Goal: Transaction & Acquisition: Purchase product/service

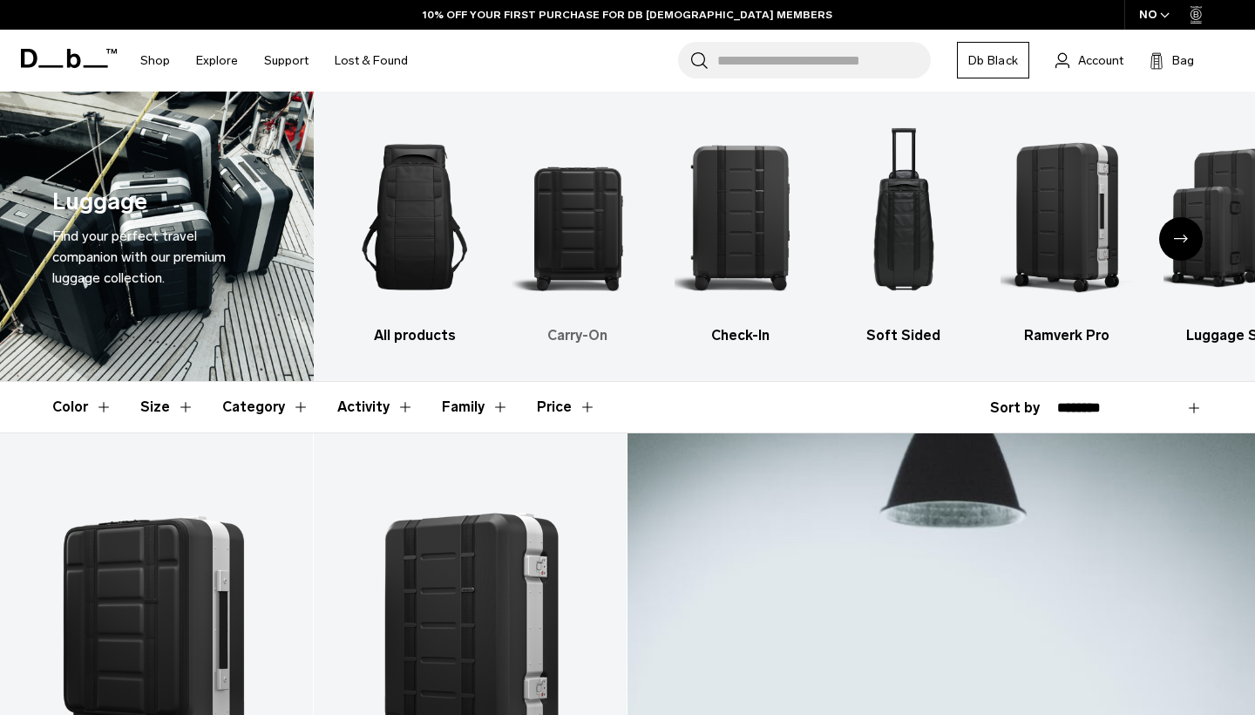
click at [591, 315] on div "2 / 6" at bounding box center [578, 217] width 132 height 199
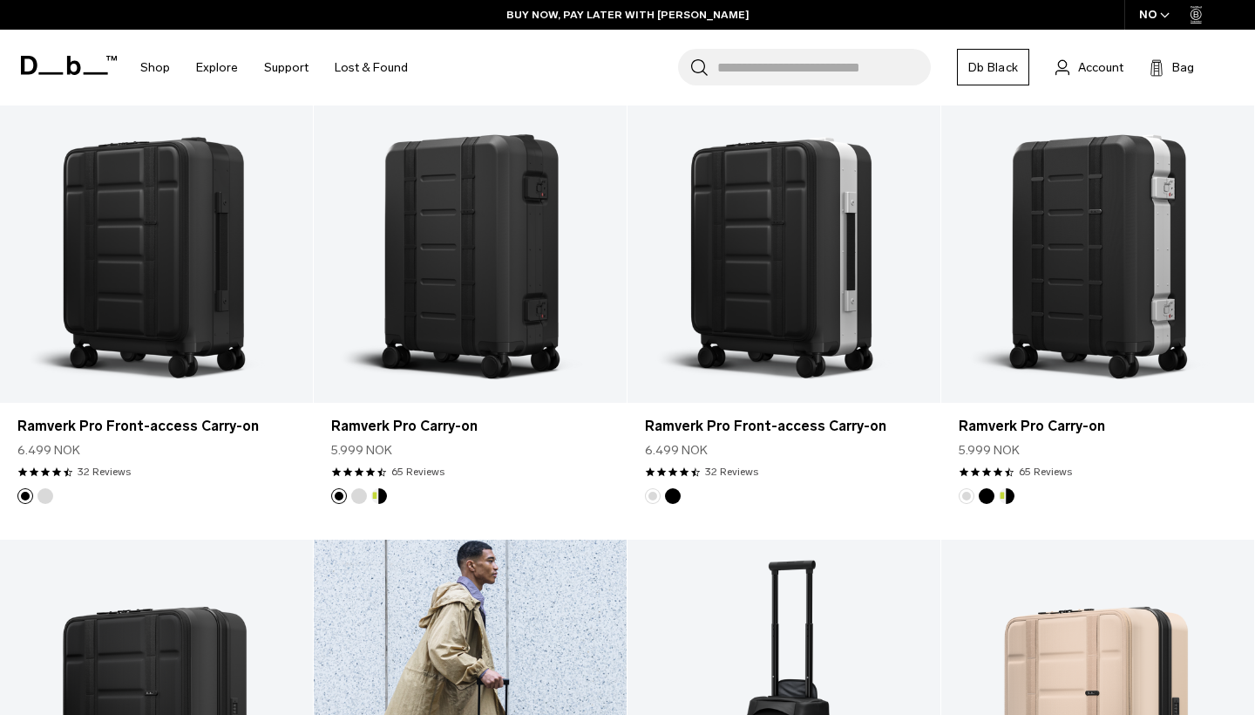
scroll to position [373, 0]
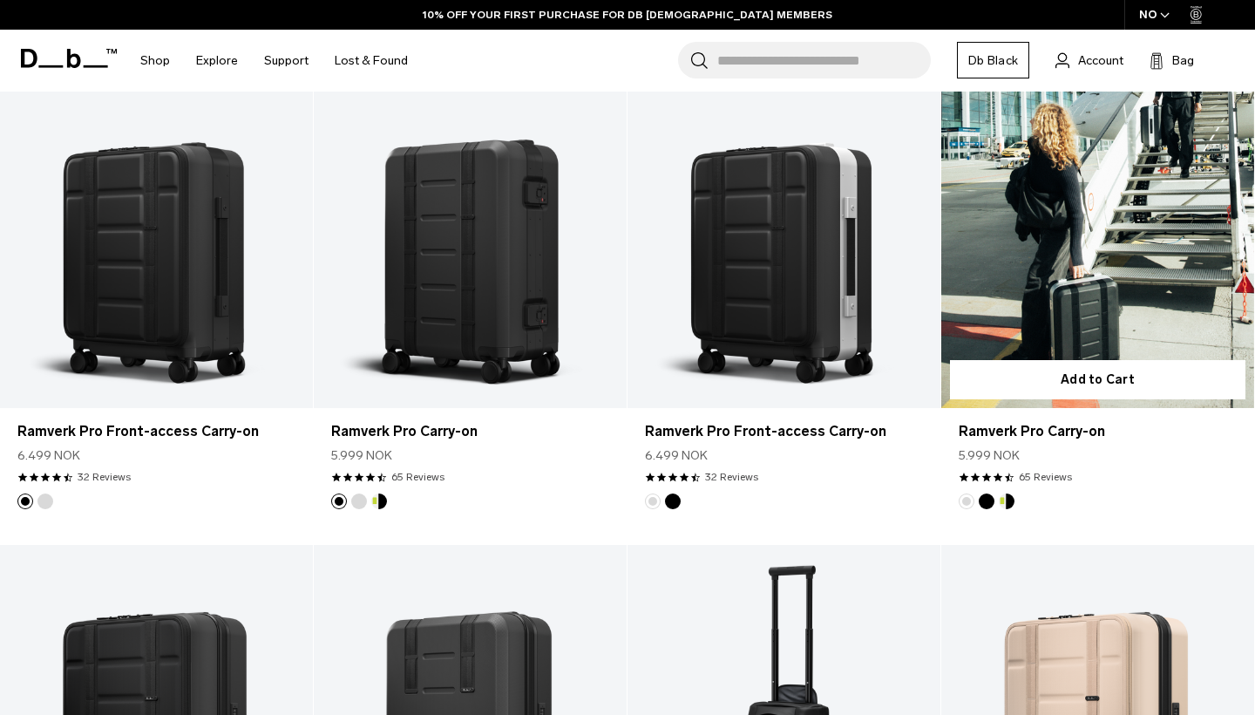
click at [1133, 263] on link "Ramverk Pro Carry-on" at bounding box center [1097, 234] width 313 height 348
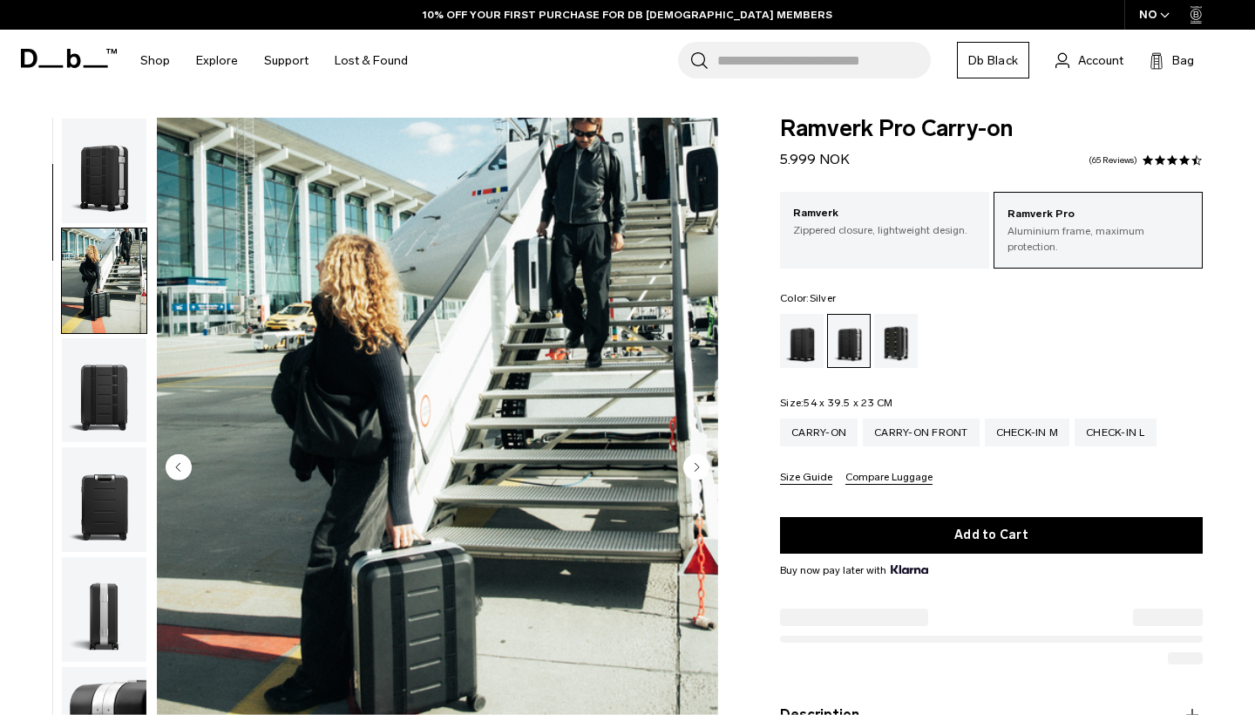
scroll to position [111, 0]
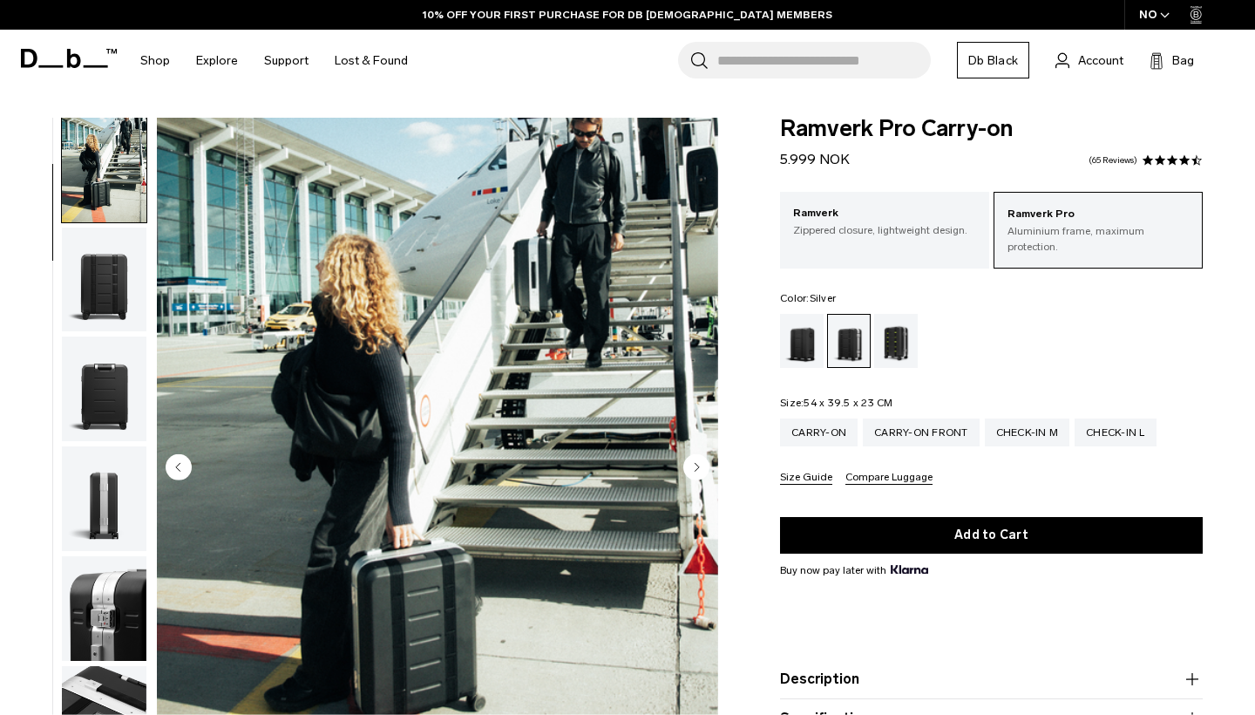
click at [101, 302] on img "button" at bounding box center [104, 279] width 85 height 105
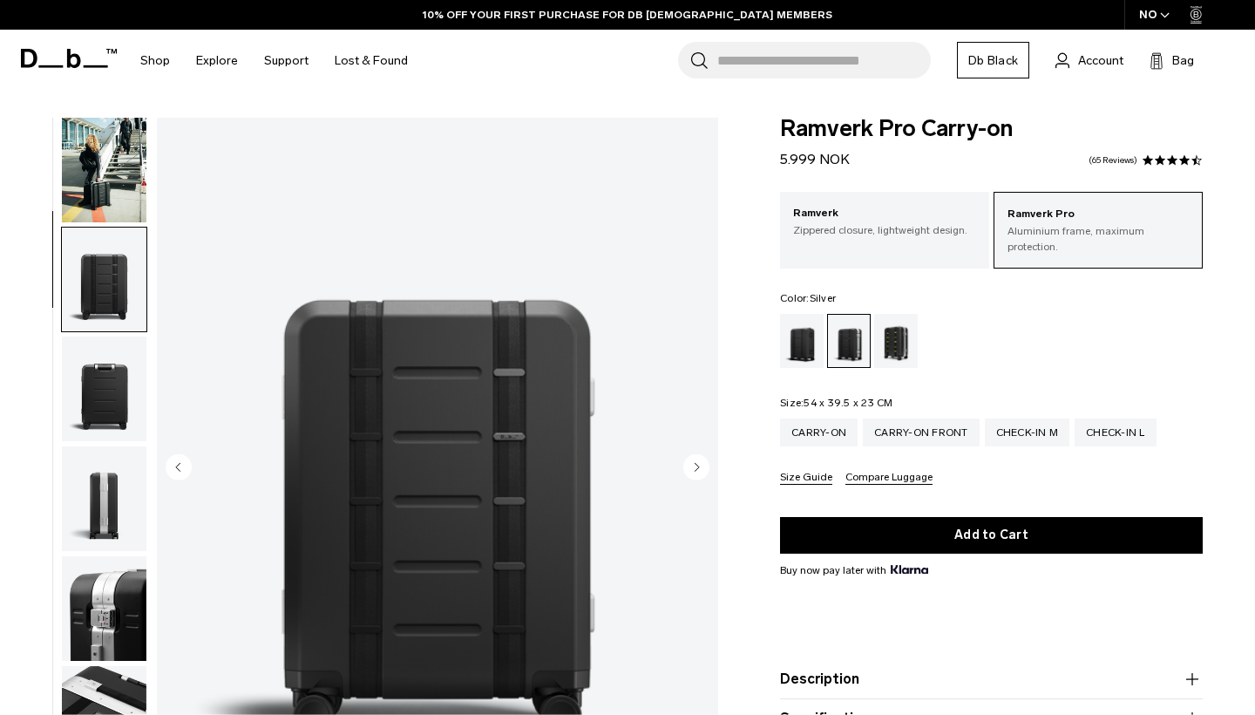
scroll to position [222, 0]
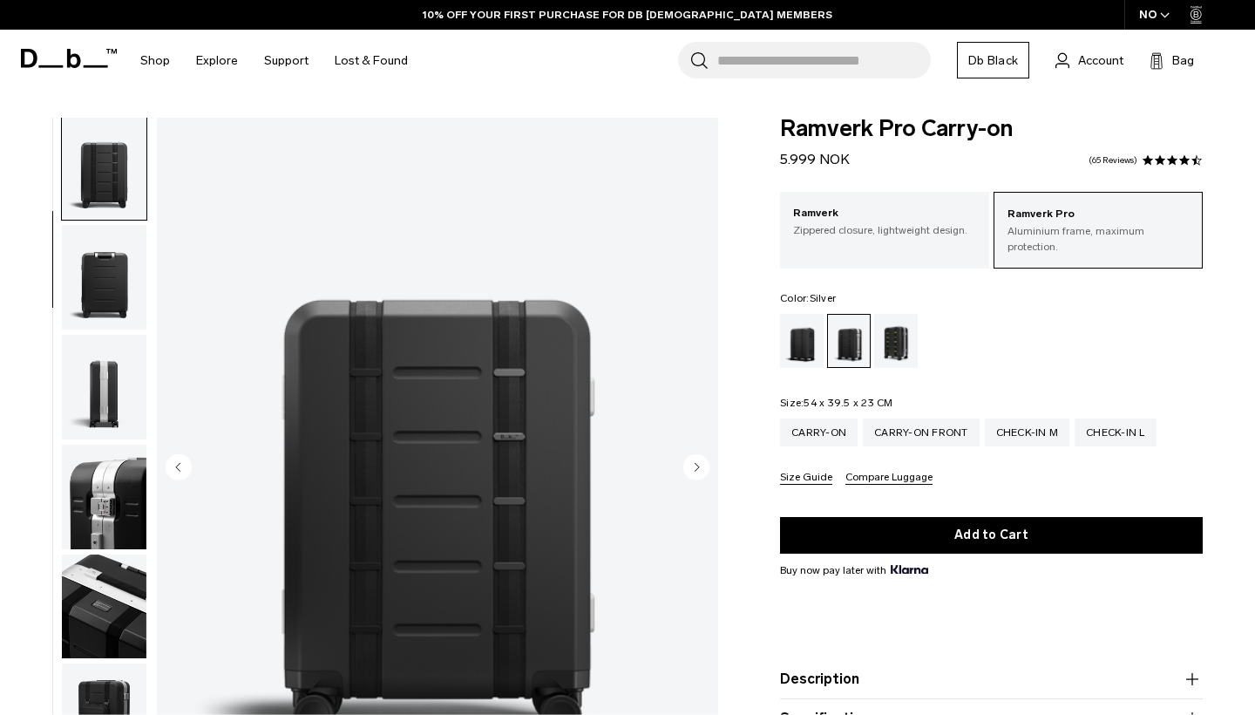
click at [104, 302] on img "button" at bounding box center [104, 277] width 85 height 105
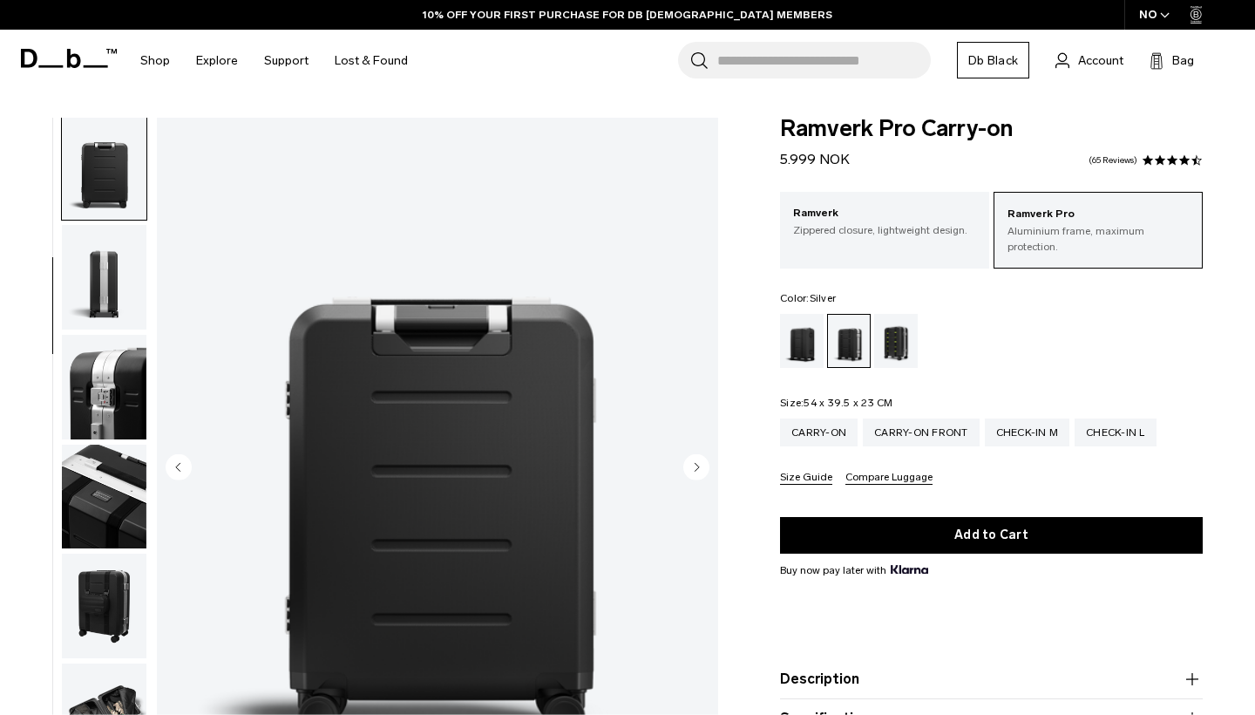
scroll to position [333, 0]
click at [109, 306] on img "button" at bounding box center [104, 276] width 85 height 105
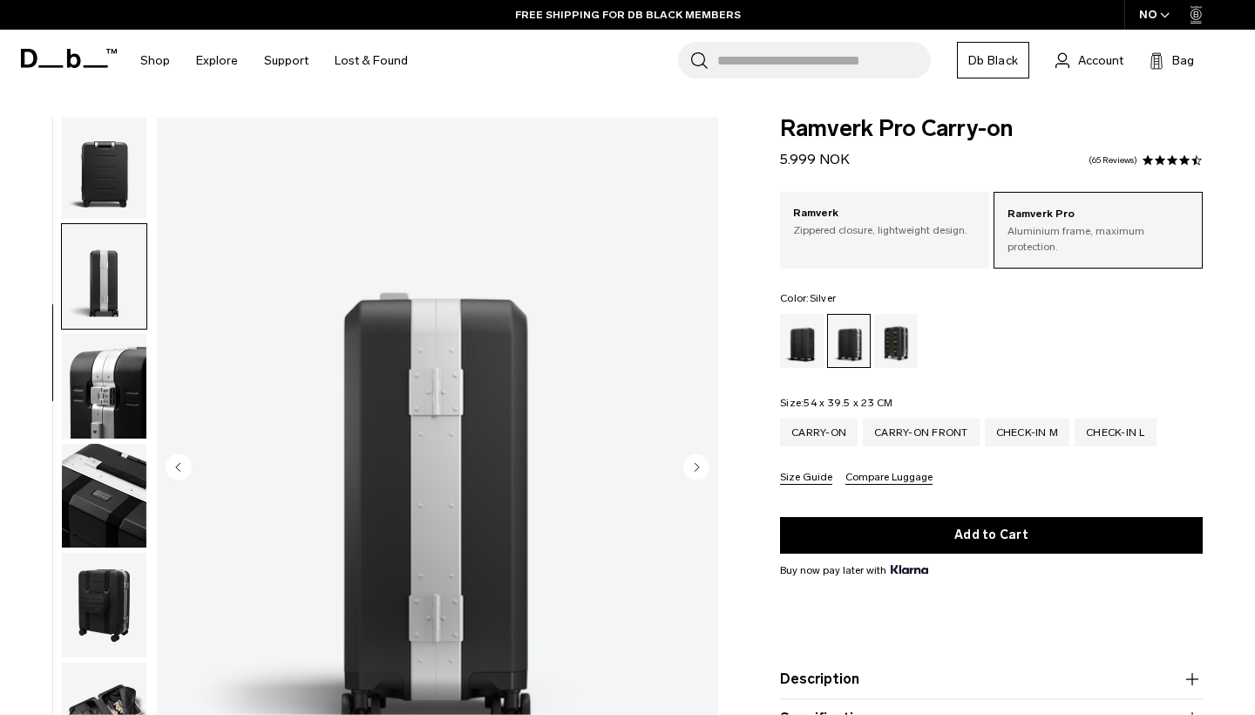
scroll to position [444, 0]
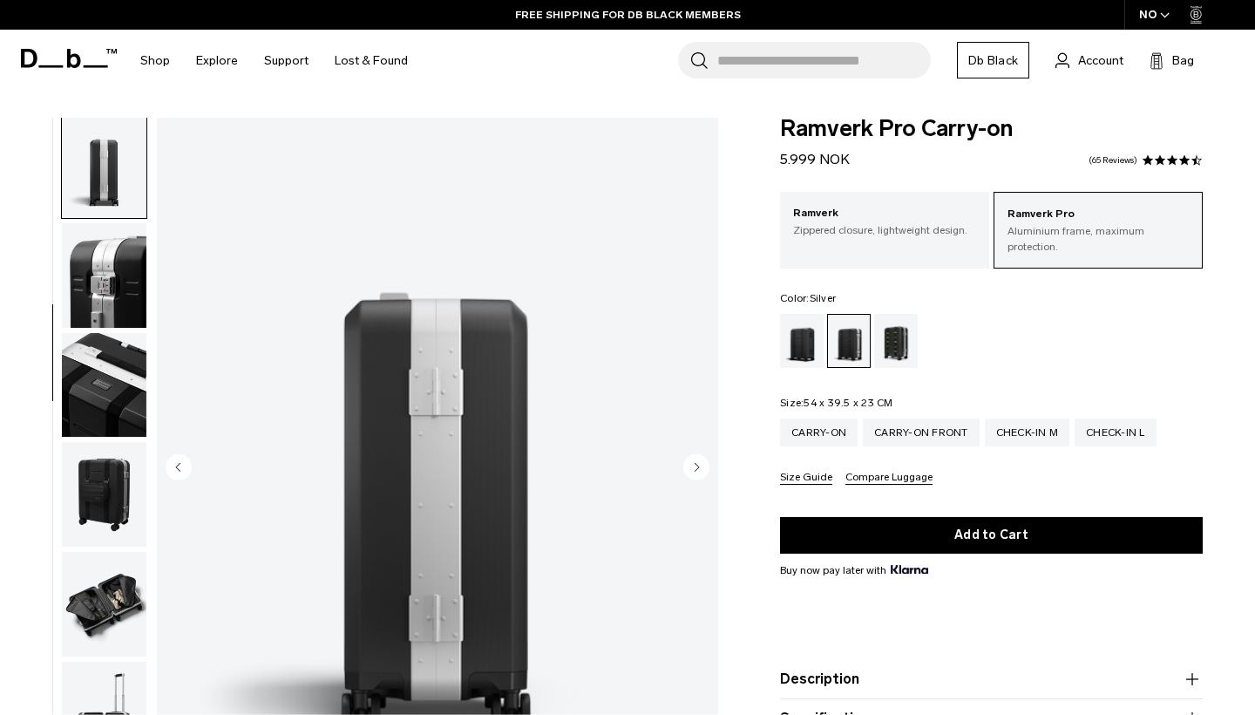
click at [110, 306] on img "button" at bounding box center [104, 275] width 85 height 105
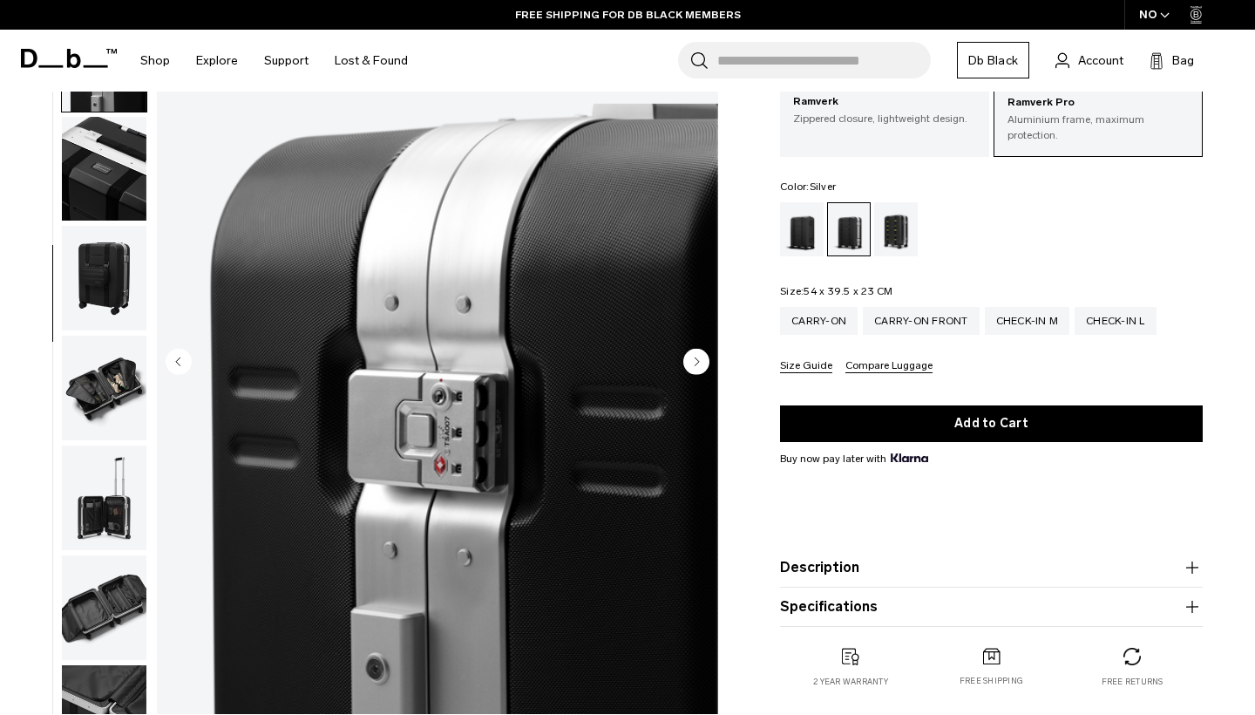
scroll to position [97, 0]
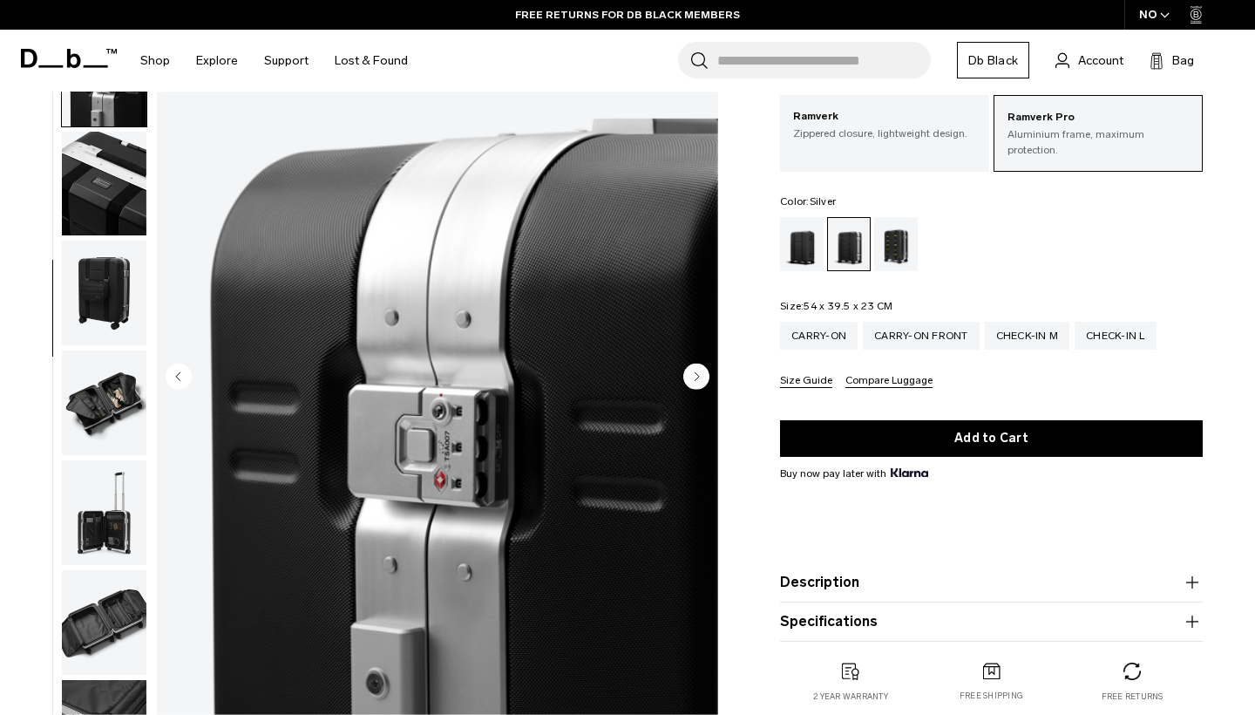
click at [699, 371] on circle "Next slide" at bounding box center [696, 376] width 26 height 26
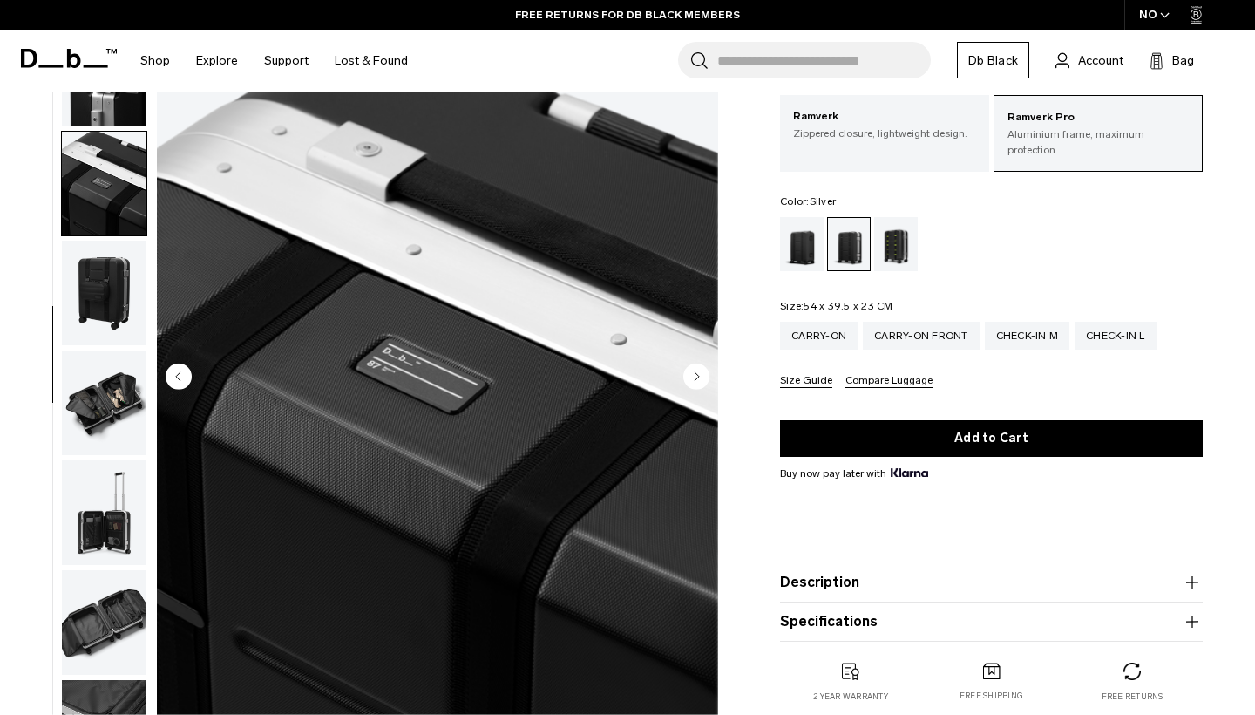
scroll to position [666, 0]
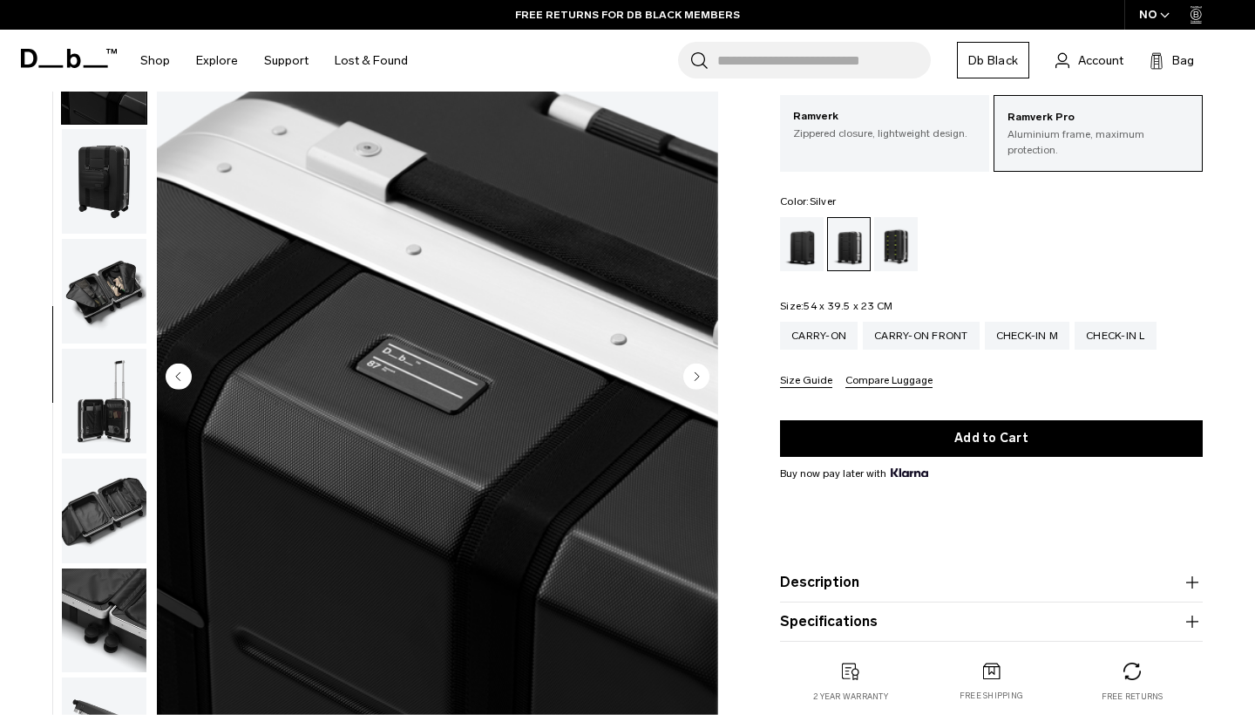
click at [699, 371] on circle "Next slide" at bounding box center [696, 376] width 26 height 26
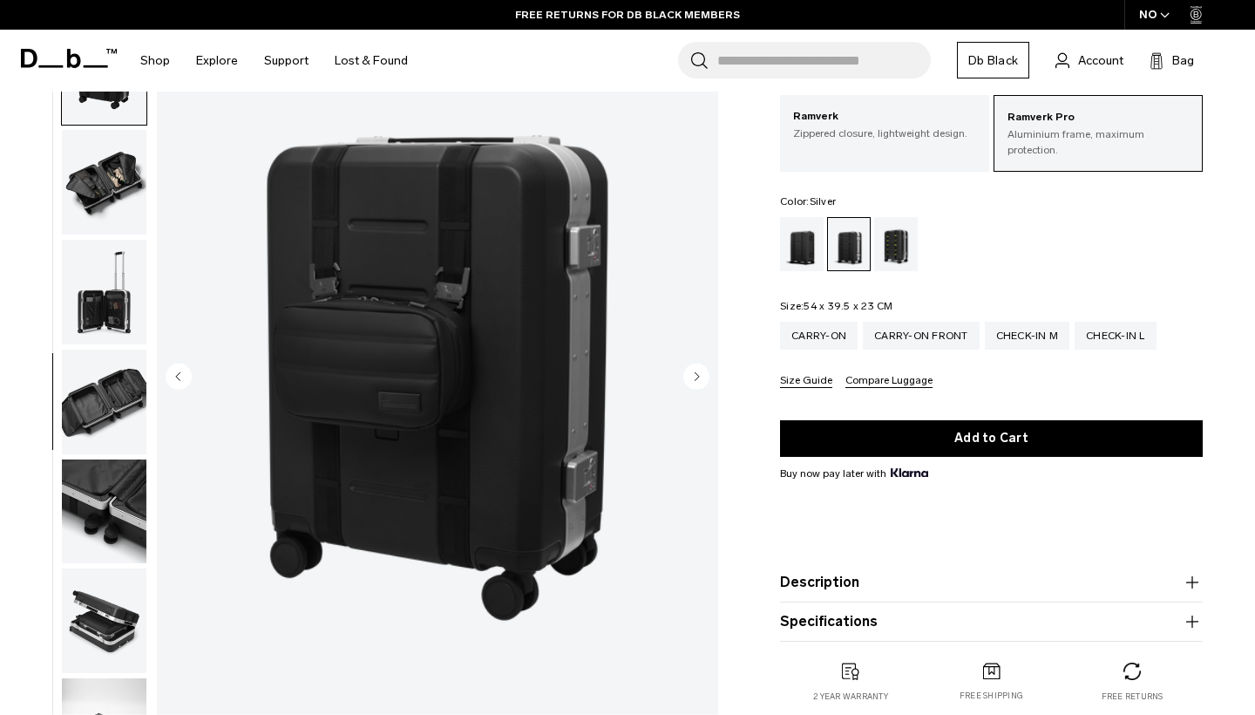
scroll to position [776, 0]
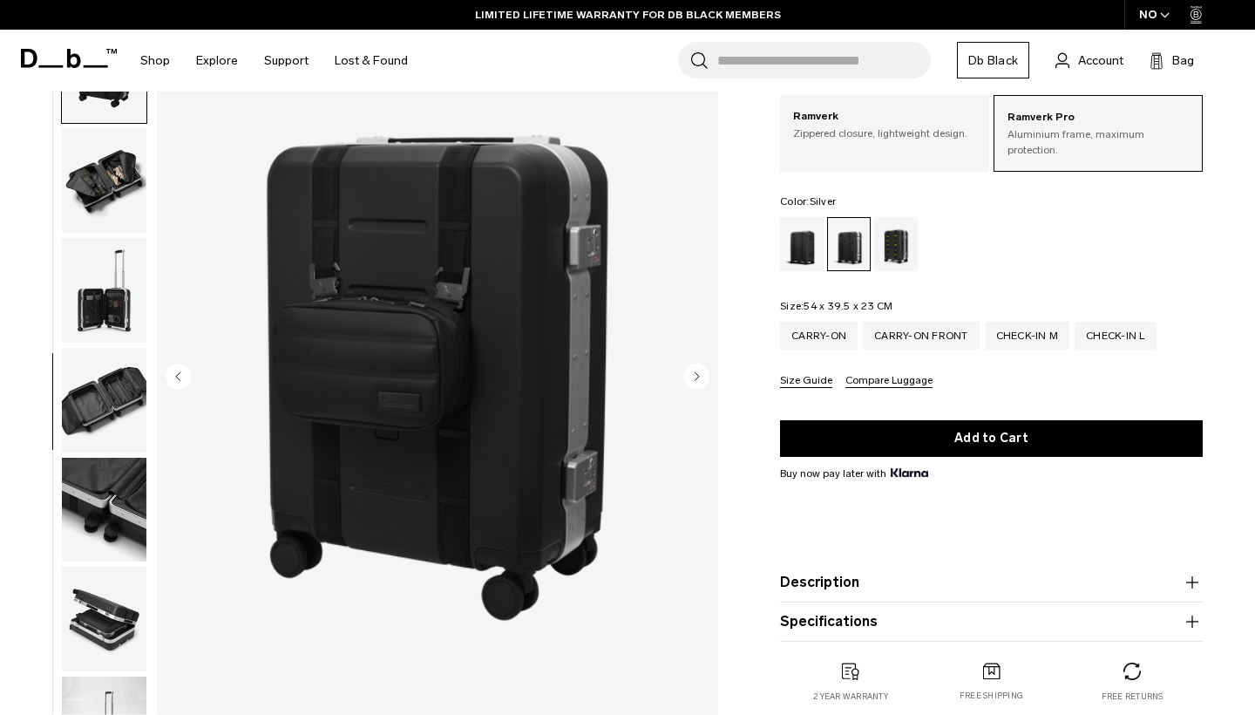
click at [699, 371] on circle "Next slide" at bounding box center [696, 376] width 26 height 26
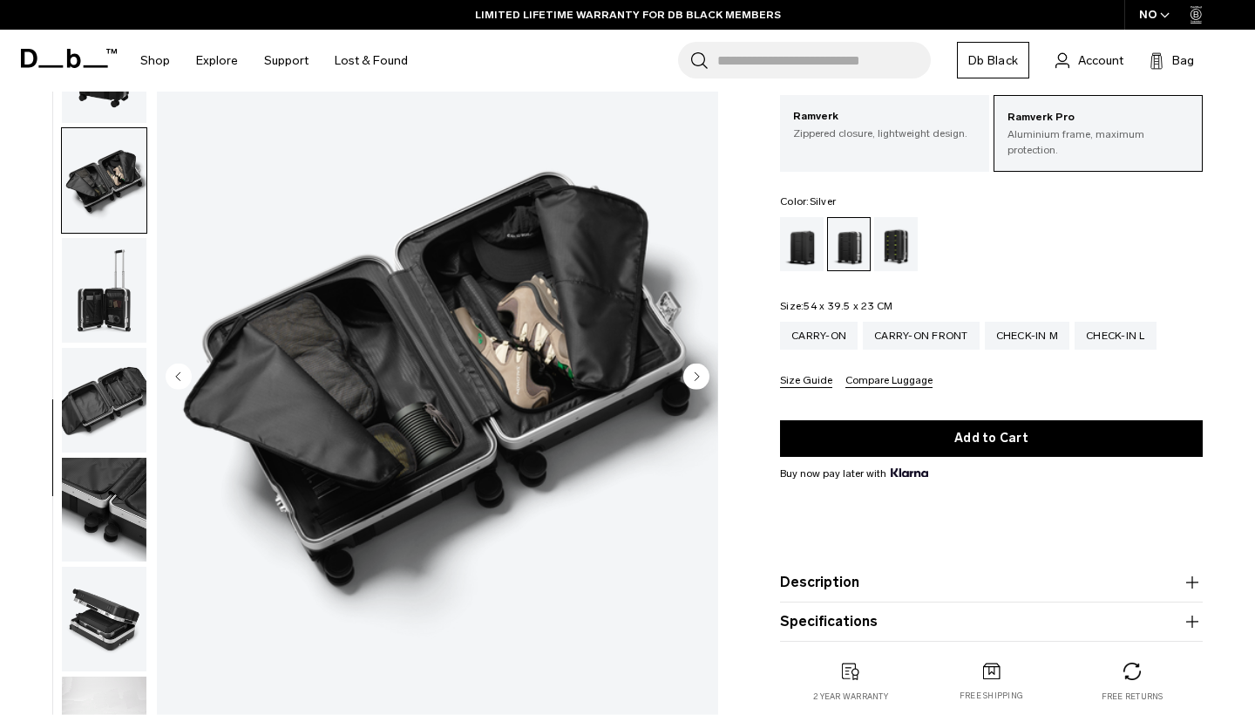
scroll to position [848, 0]
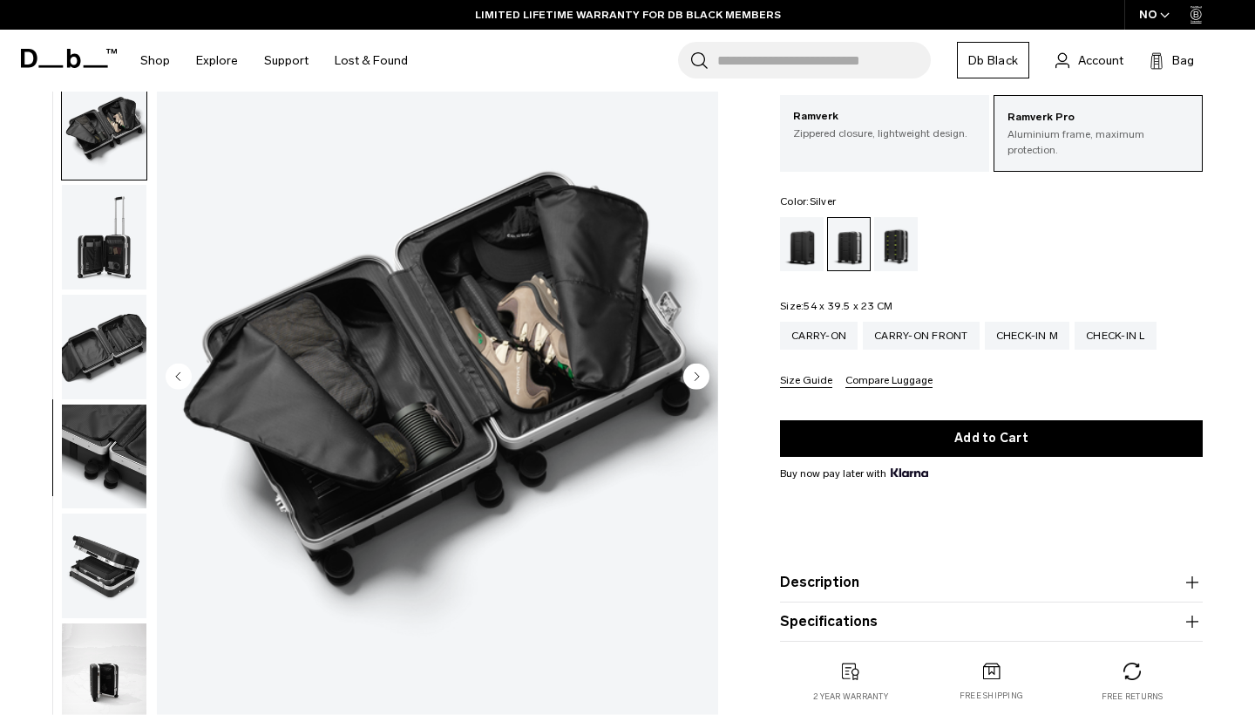
click at [699, 371] on circle "Next slide" at bounding box center [696, 376] width 26 height 26
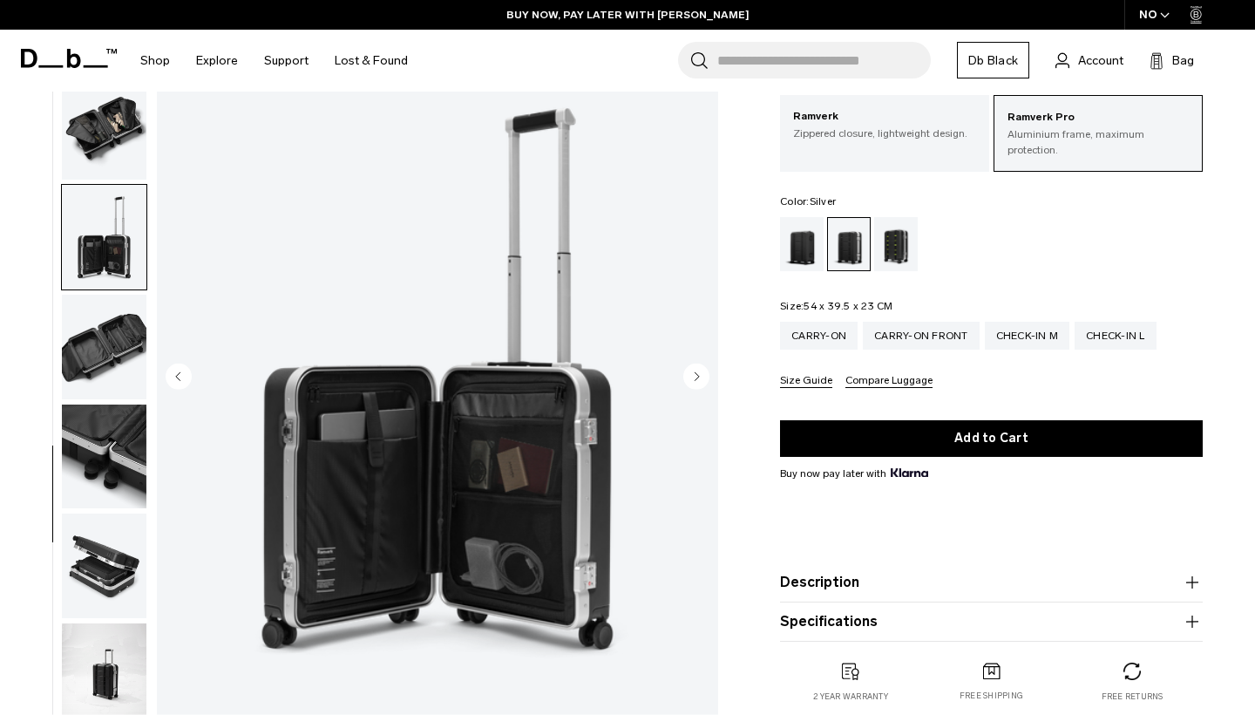
click at [699, 371] on circle "Next slide" at bounding box center [696, 376] width 26 height 26
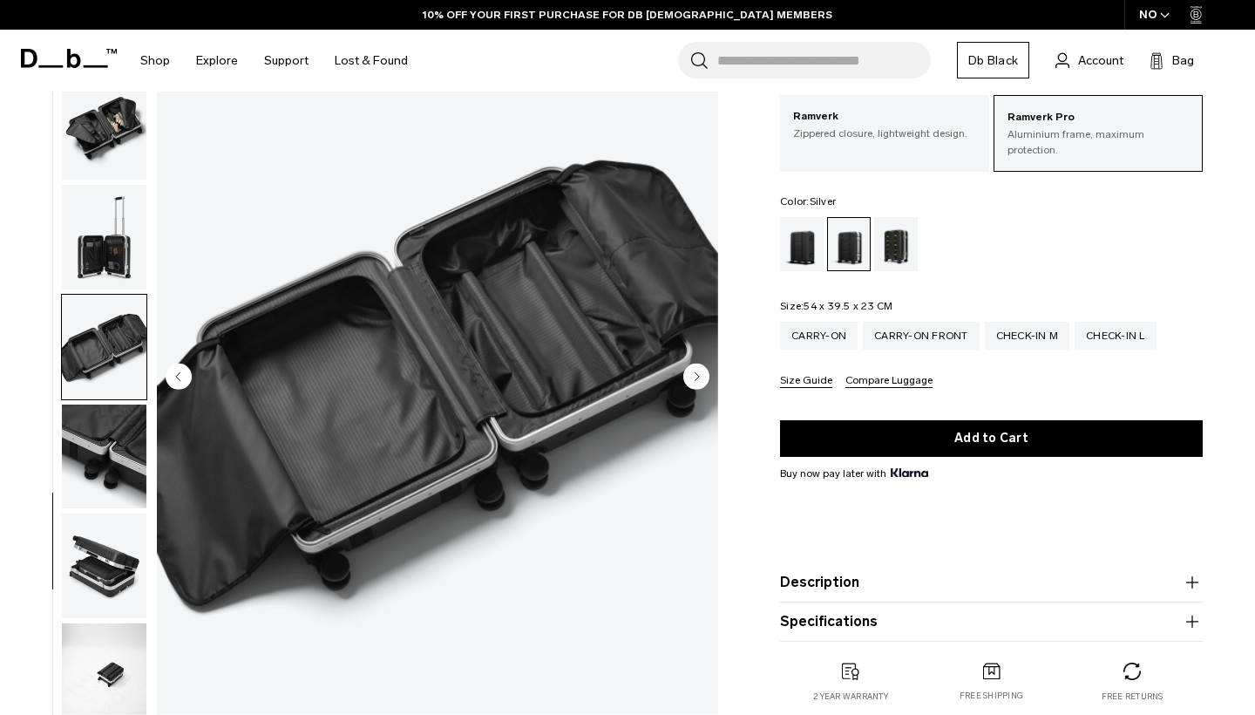
click at [699, 371] on circle "Next slide" at bounding box center [696, 376] width 26 height 26
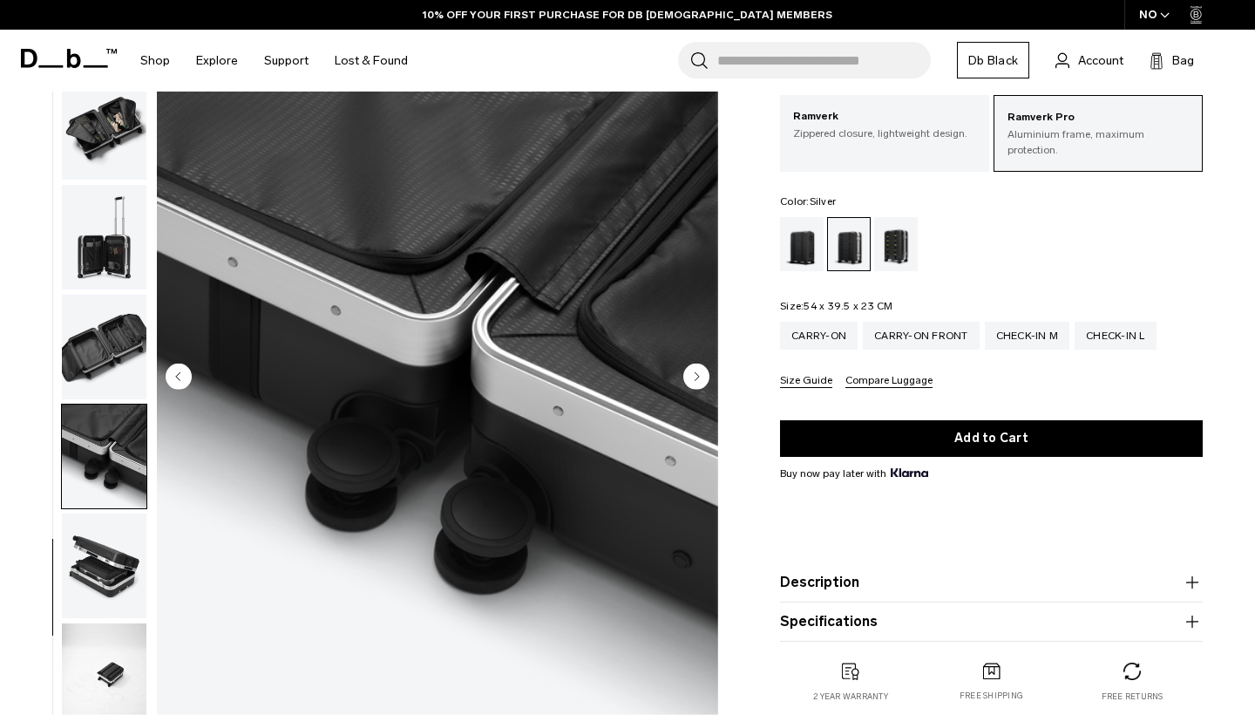
click at [184, 373] on circle "Previous slide" at bounding box center [179, 376] width 26 height 26
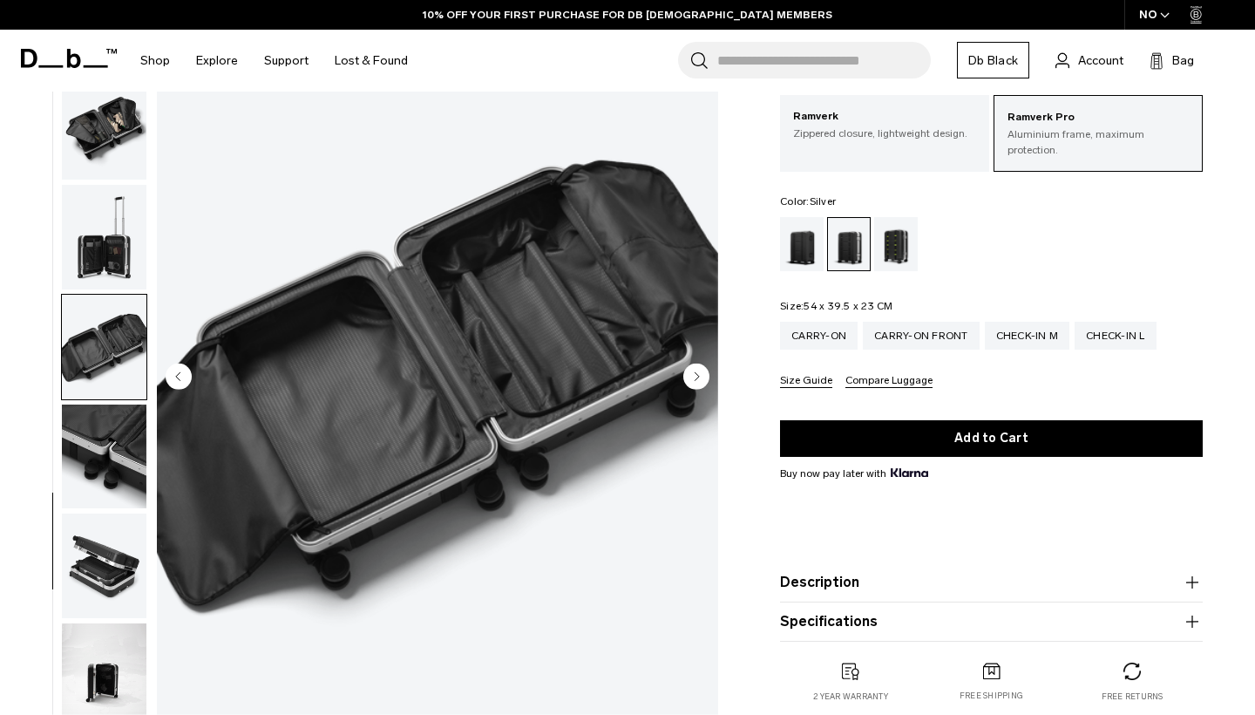
click at [693, 377] on circle "Next slide" at bounding box center [696, 376] width 26 height 26
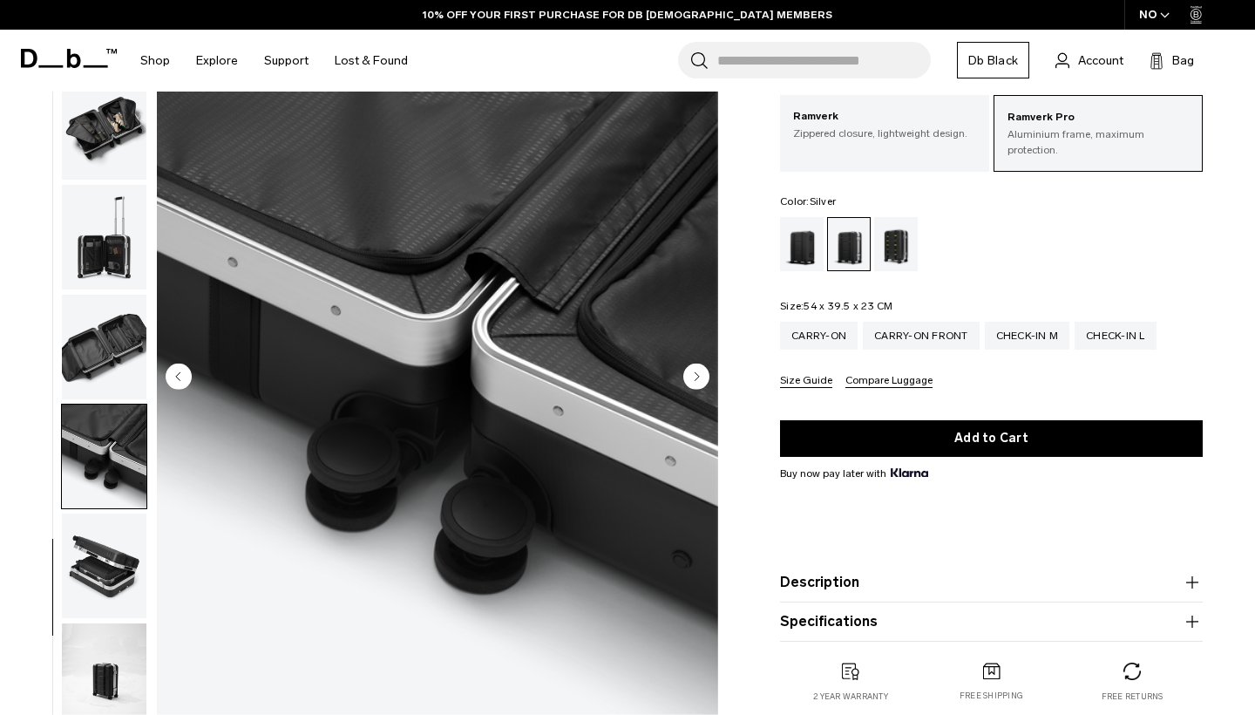
click at [693, 377] on circle "Next slide" at bounding box center [696, 376] width 26 height 26
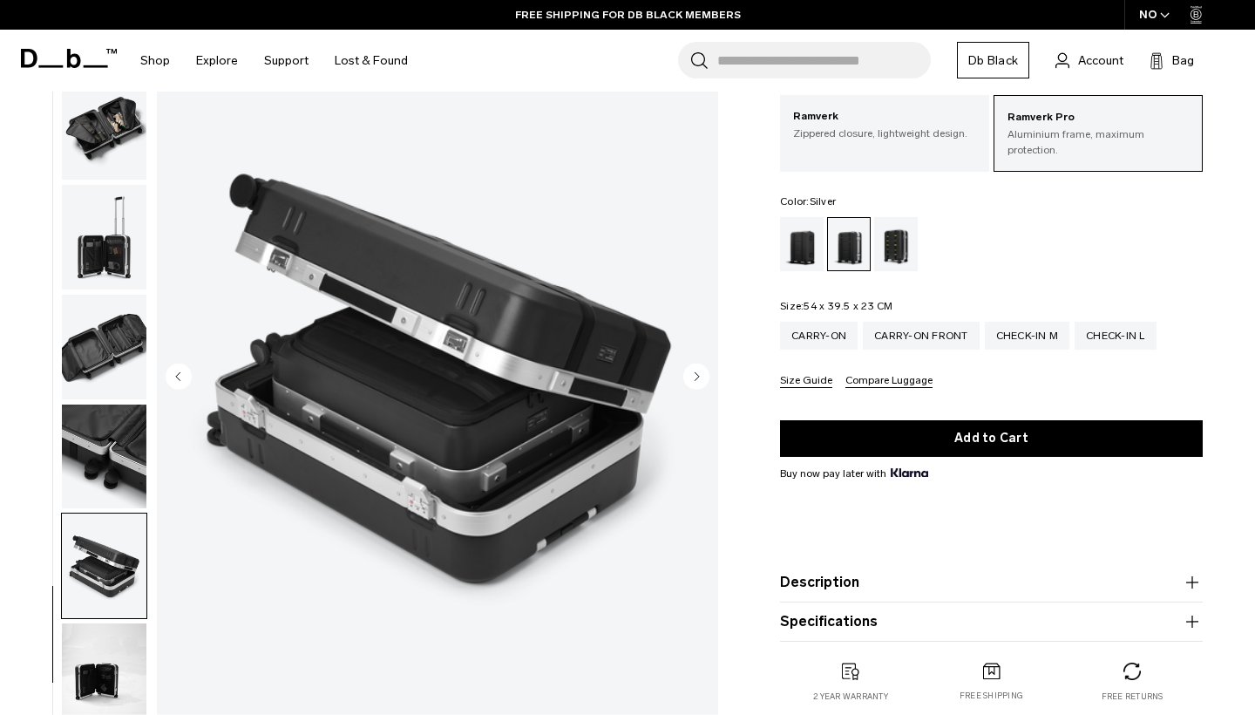
click at [693, 377] on circle "Next slide" at bounding box center [696, 376] width 26 height 26
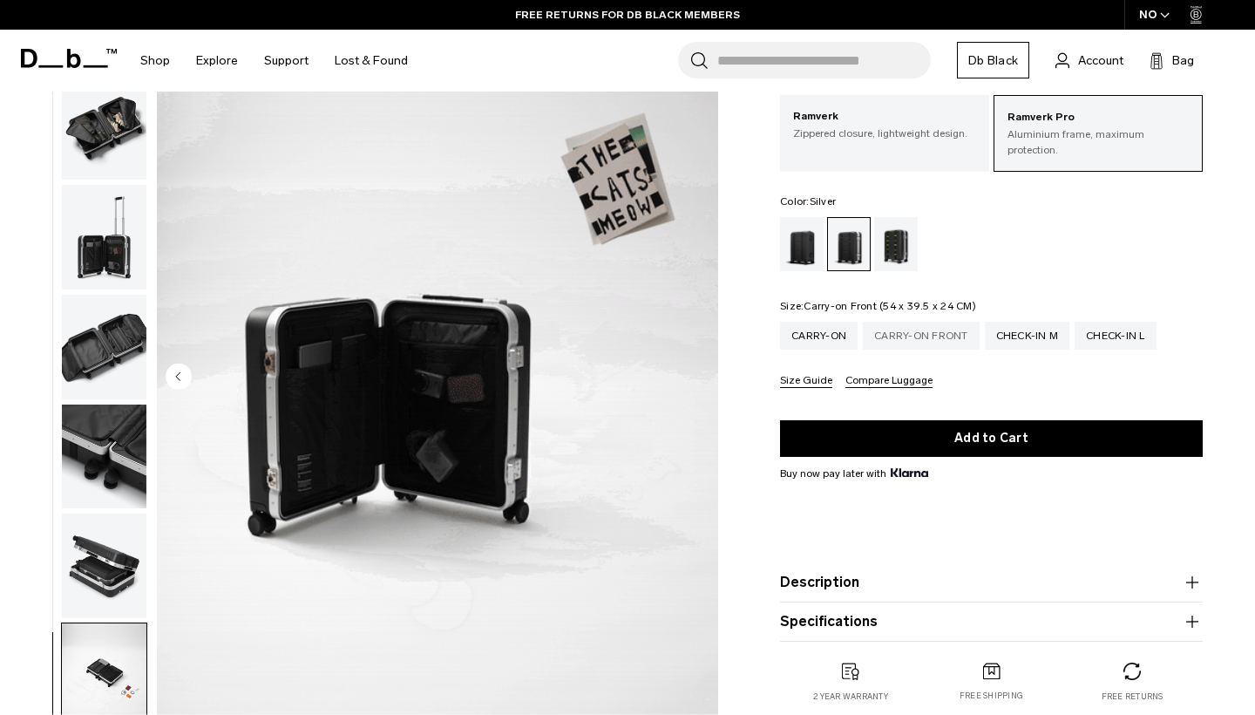
click at [913, 335] on div "Carry-on Front" at bounding box center [921, 336] width 117 height 28
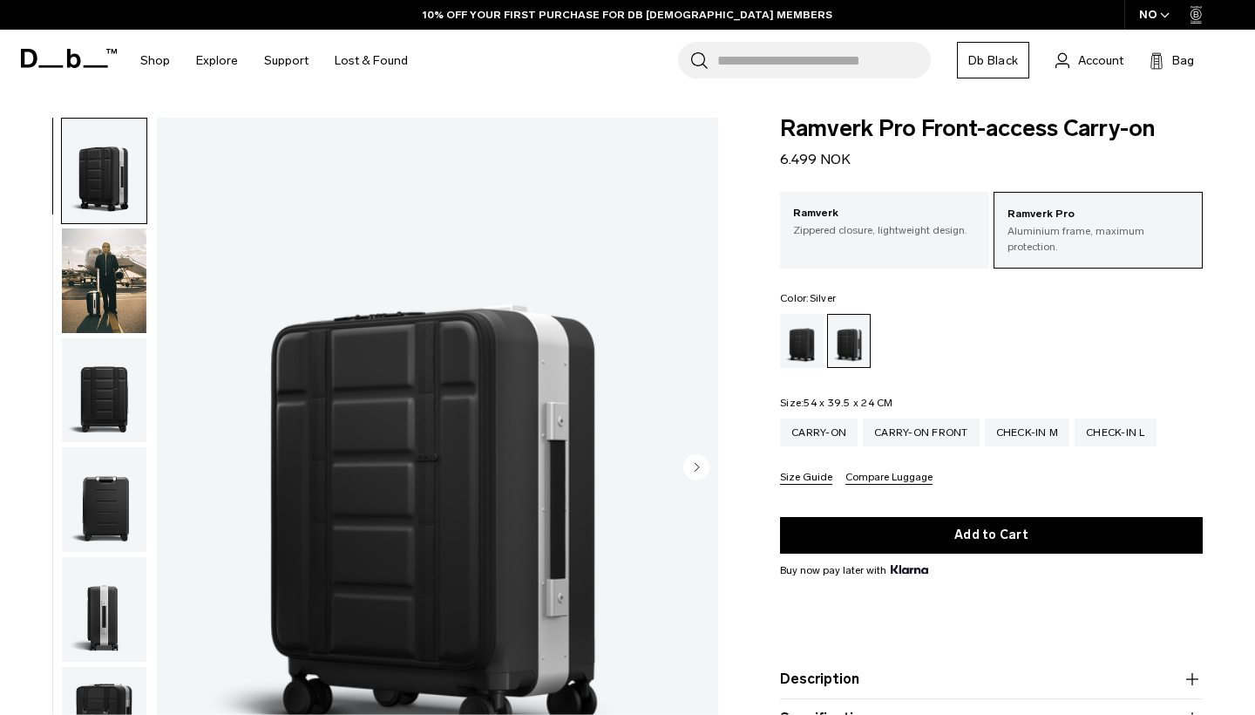
click at [700, 459] on circle "Next slide" at bounding box center [696, 466] width 26 height 26
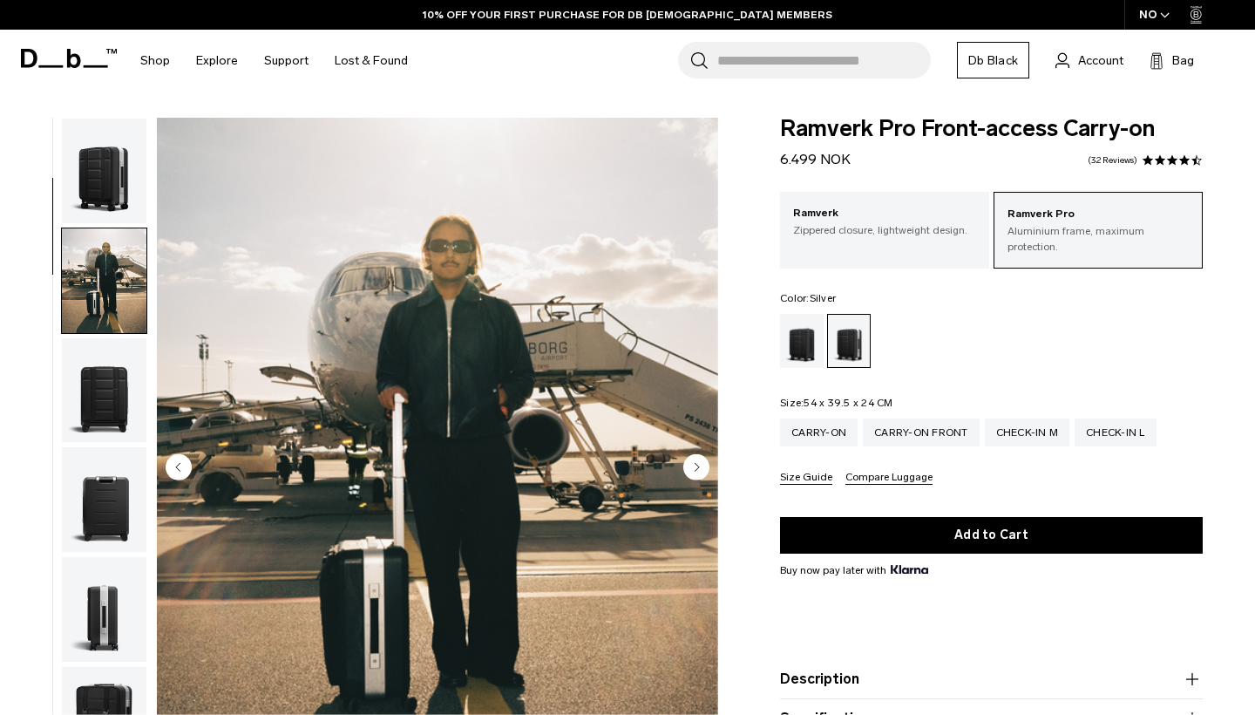
scroll to position [111, 0]
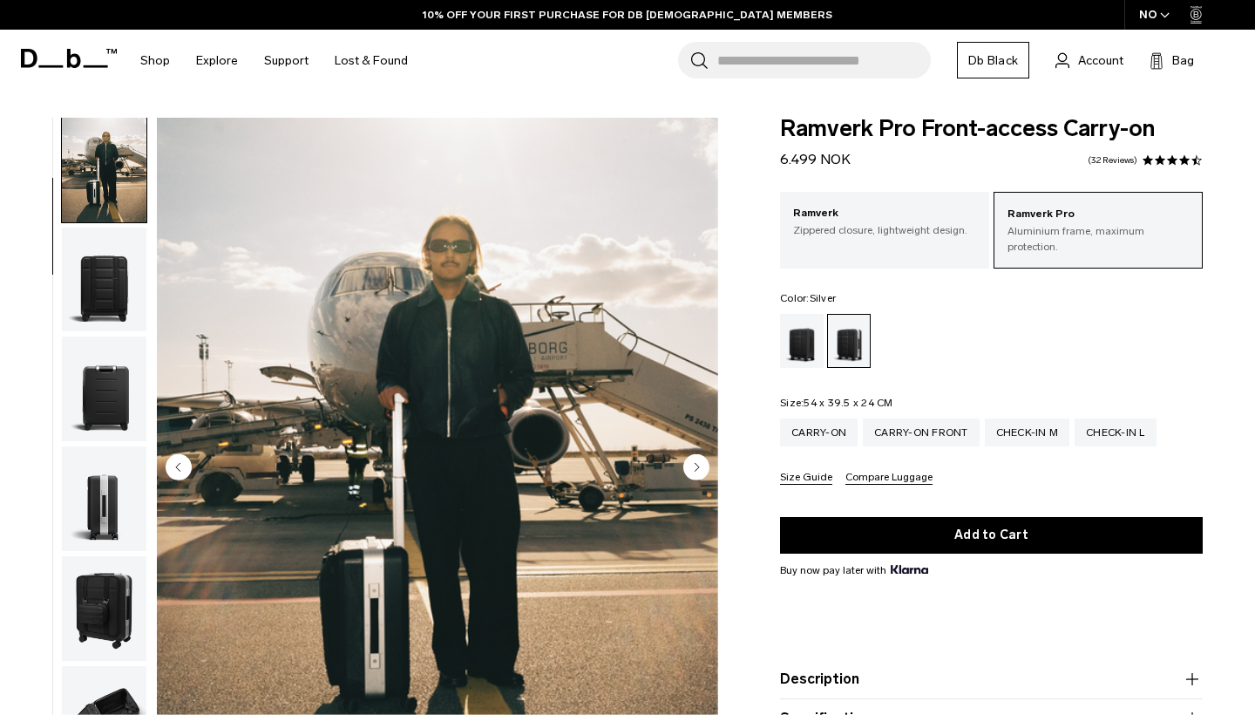
click at [701, 461] on circle "Next slide" at bounding box center [696, 466] width 26 height 26
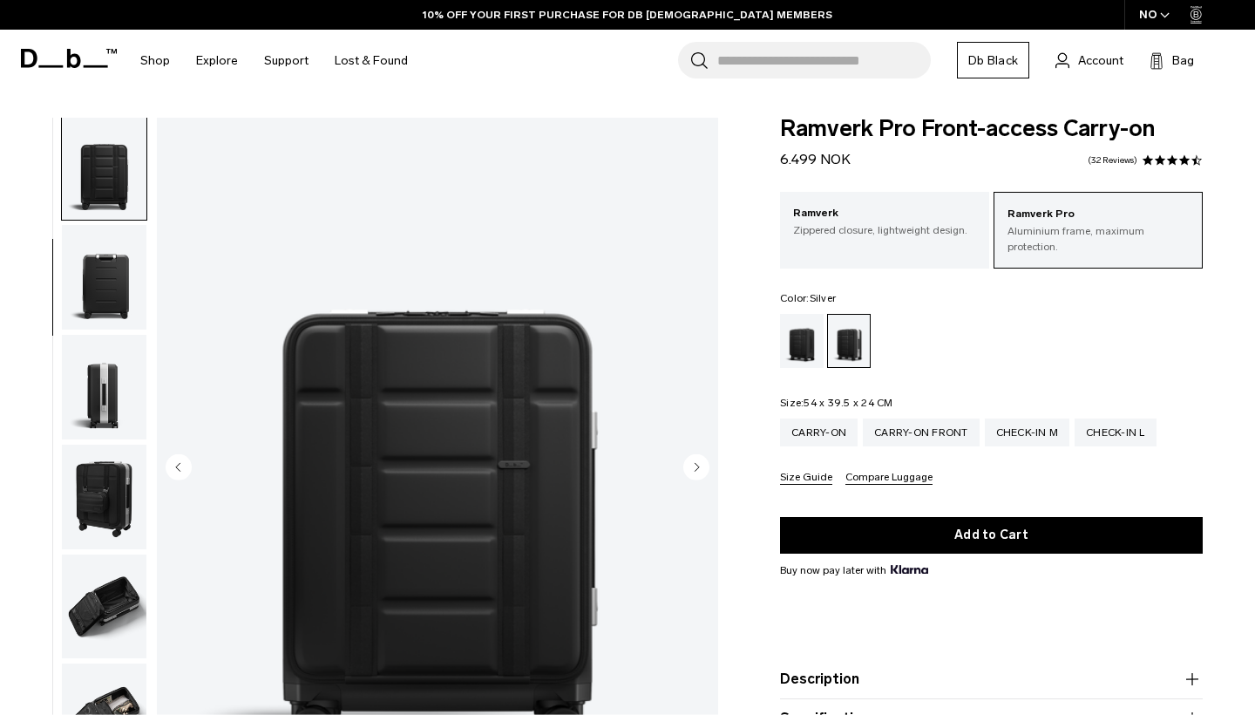
click at [701, 461] on circle "Next slide" at bounding box center [696, 466] width 26 height 26
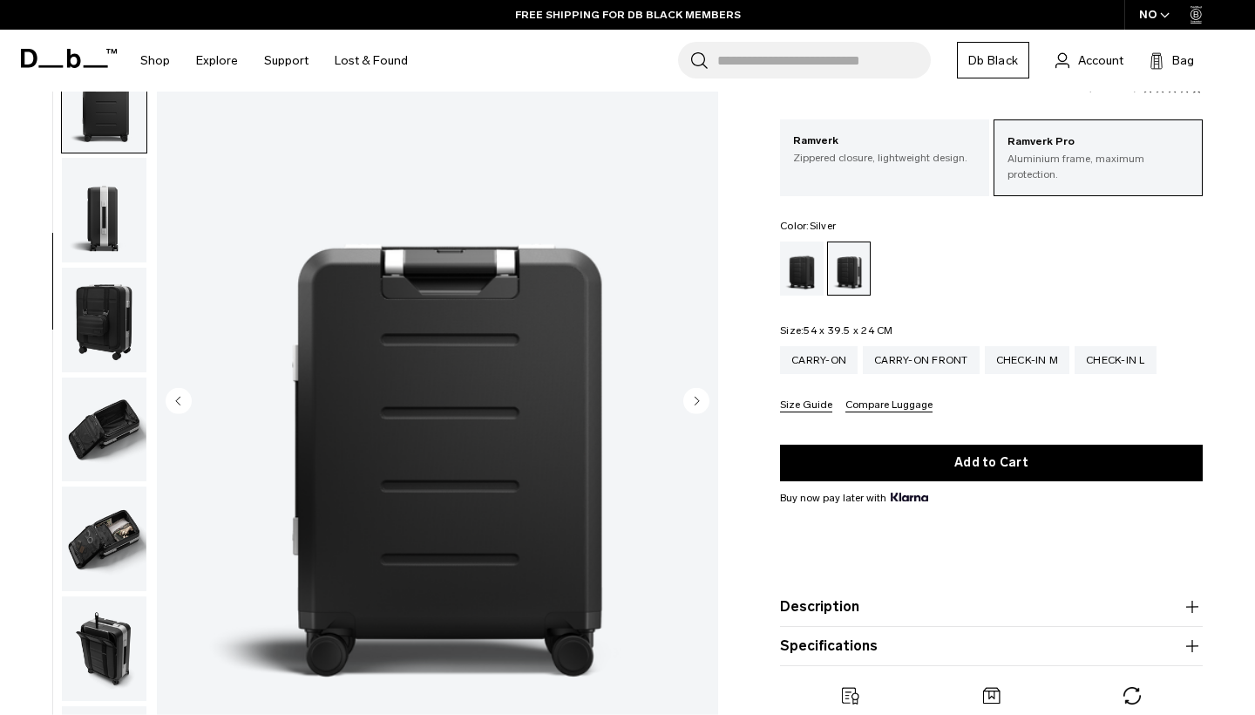
scroll to position [74, 0]
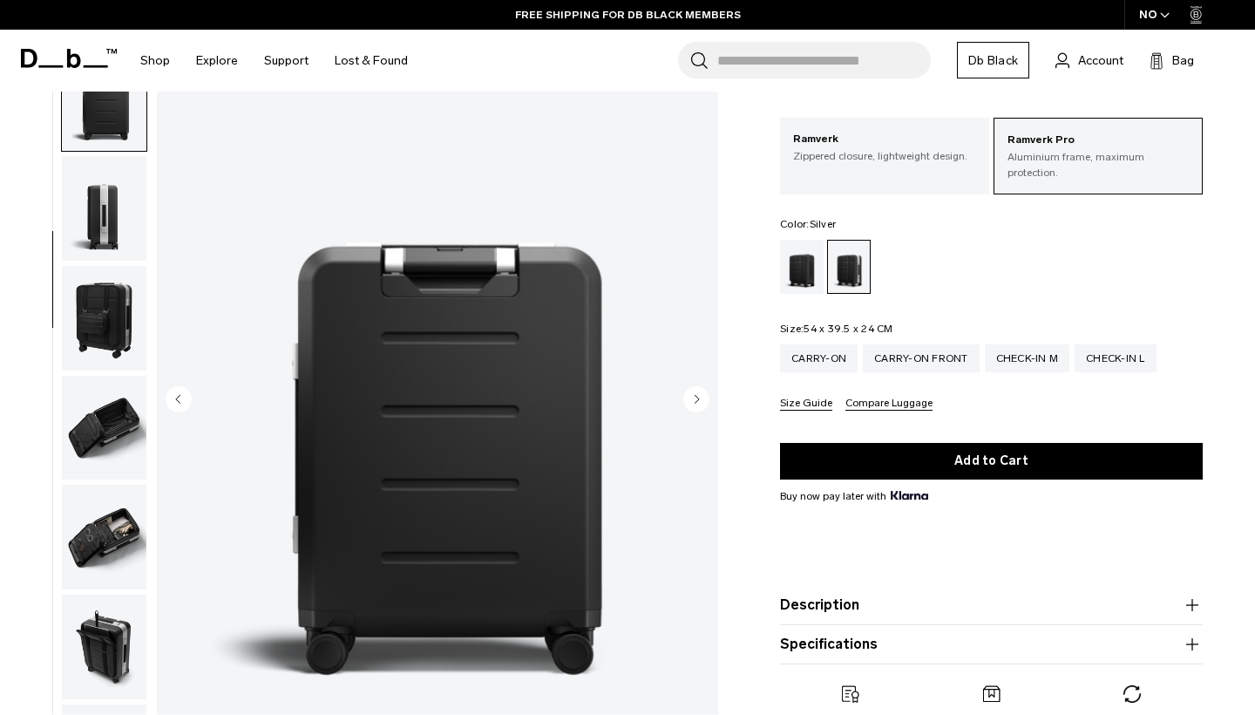
click at [703, 400] on circle "Next slide" at bounding box center [696, 398] width 26 height 26
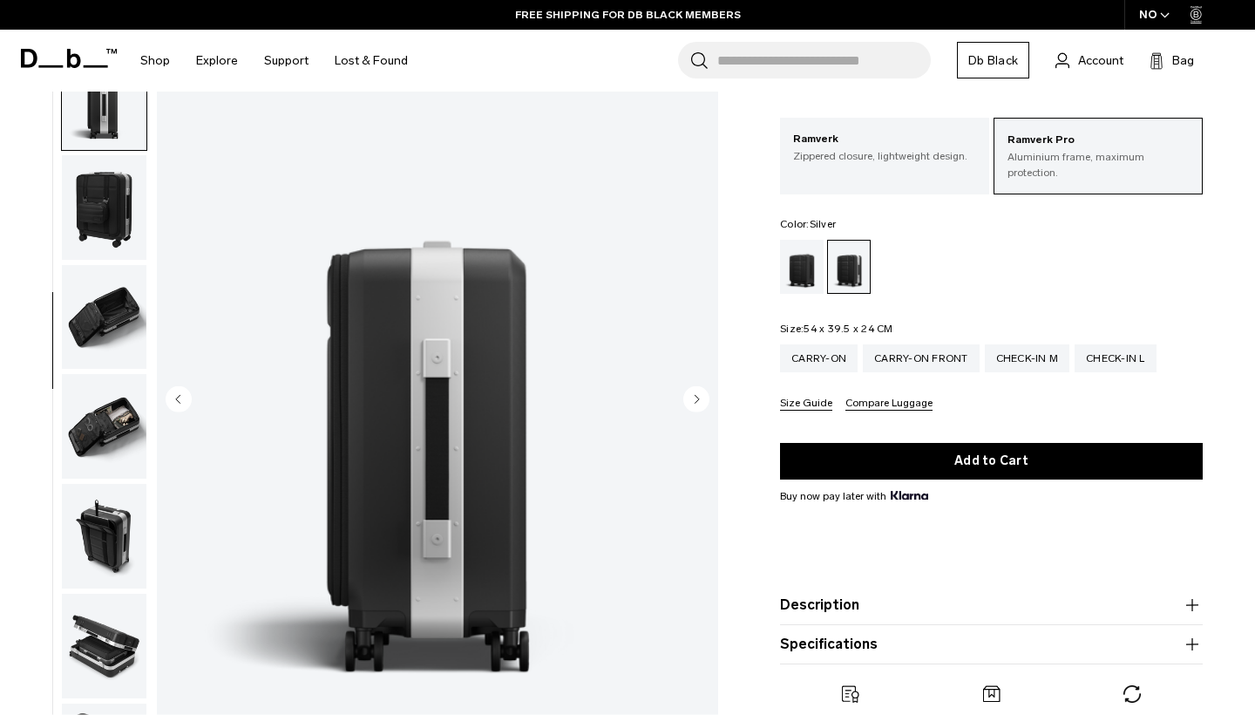
click at [703, 400] on circle "Next slide" at bounding box center [696, 398] width 26 height 26
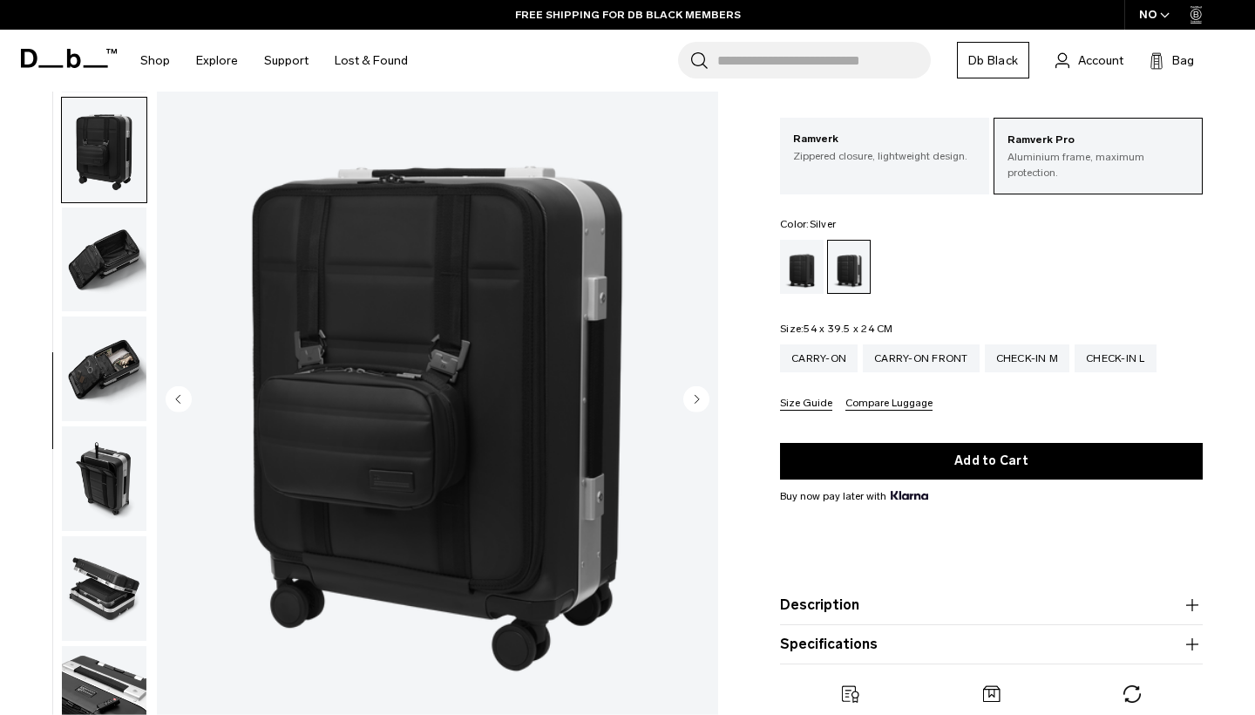
click at [703, 400] on circle "Next slide" at bounding box center [696, 398] width 26 height 26
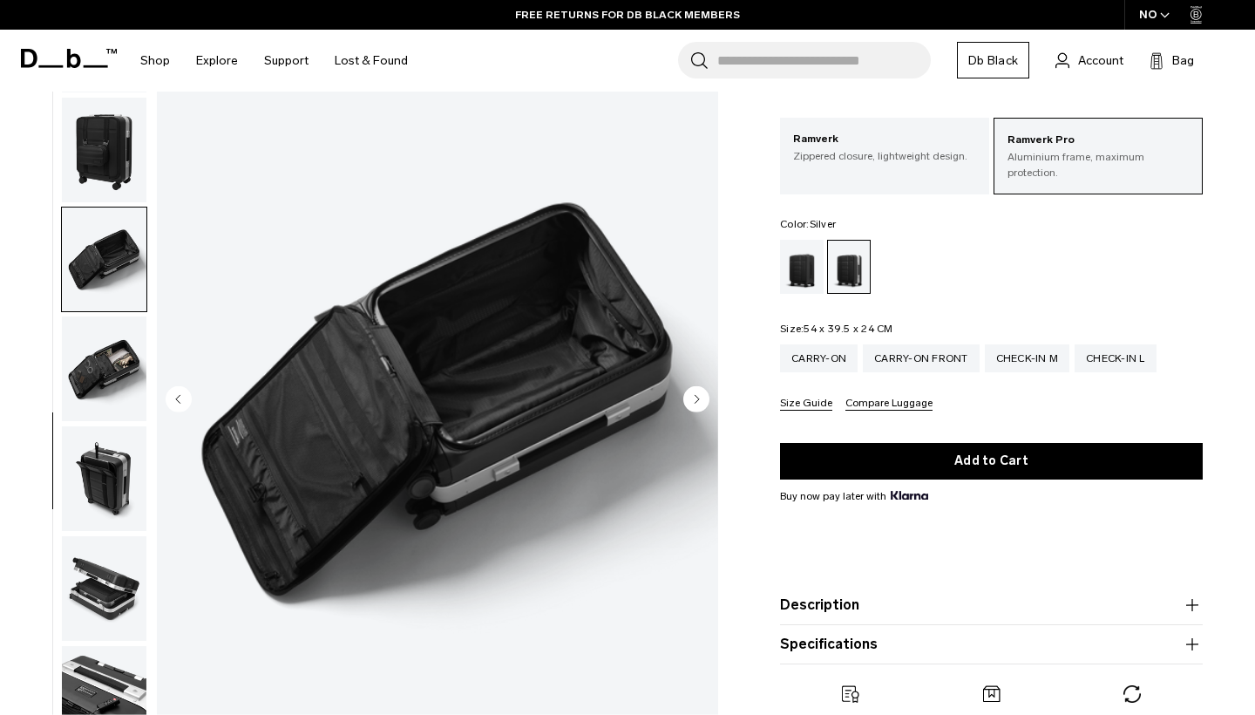
click at [703, 400] on circle "Next slide" at bounding box center [696, 398] width 26 height 26
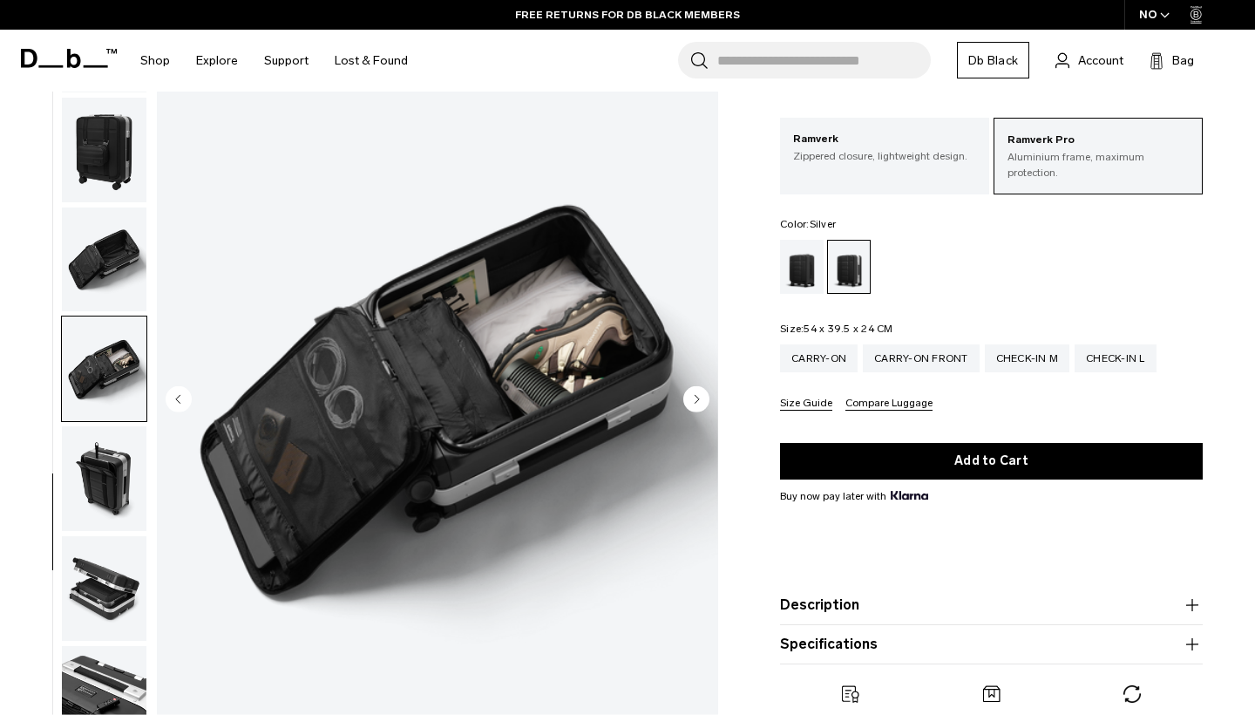
click at [703, 400] on circle "Next slide" at bounding box center [696, 398] width 26 height 26
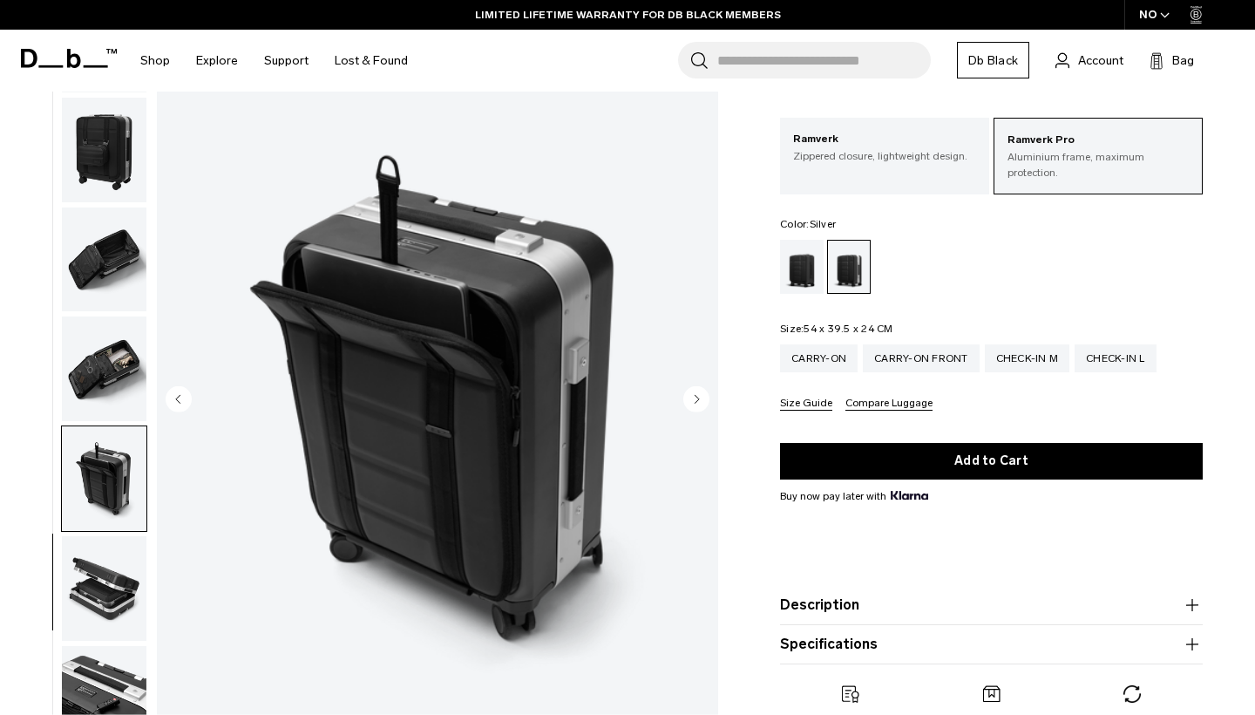
click at [704, 399] on circle "Next slide" at bounding box center [696, 398] width 26 height 26
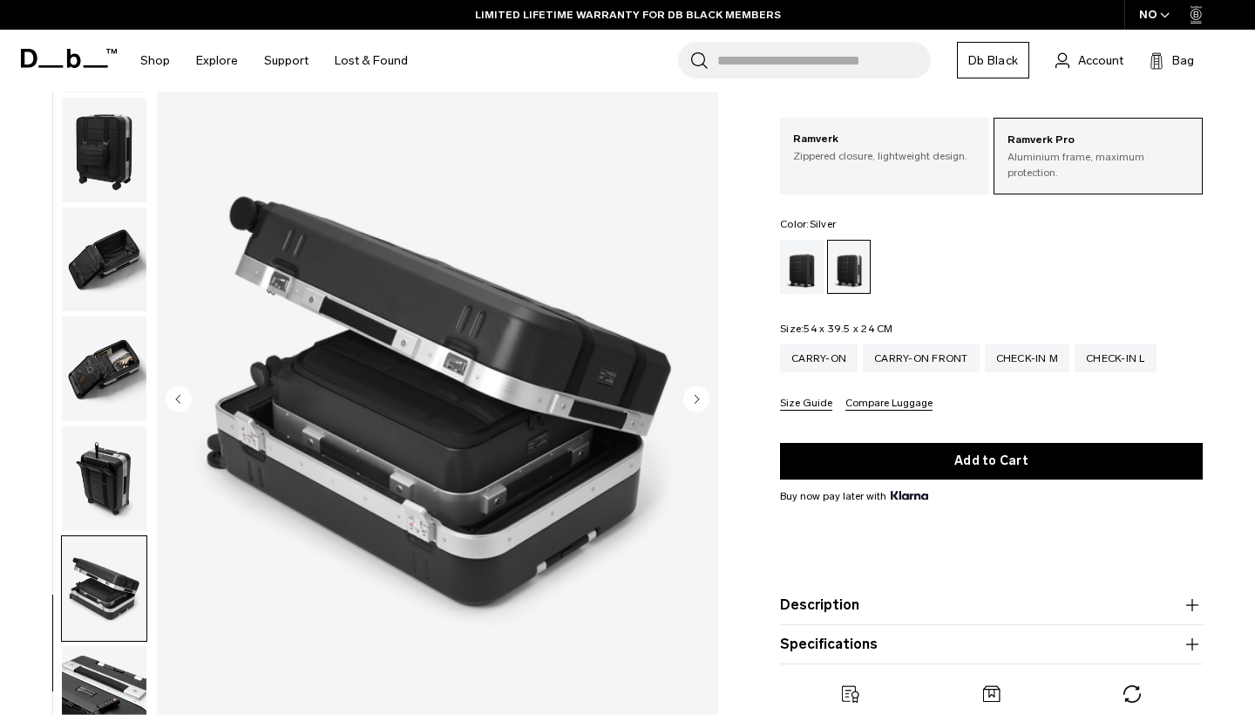
click at [704, 399] on circle "Next slide" at bounding box center [696, 398] width 26 height 26
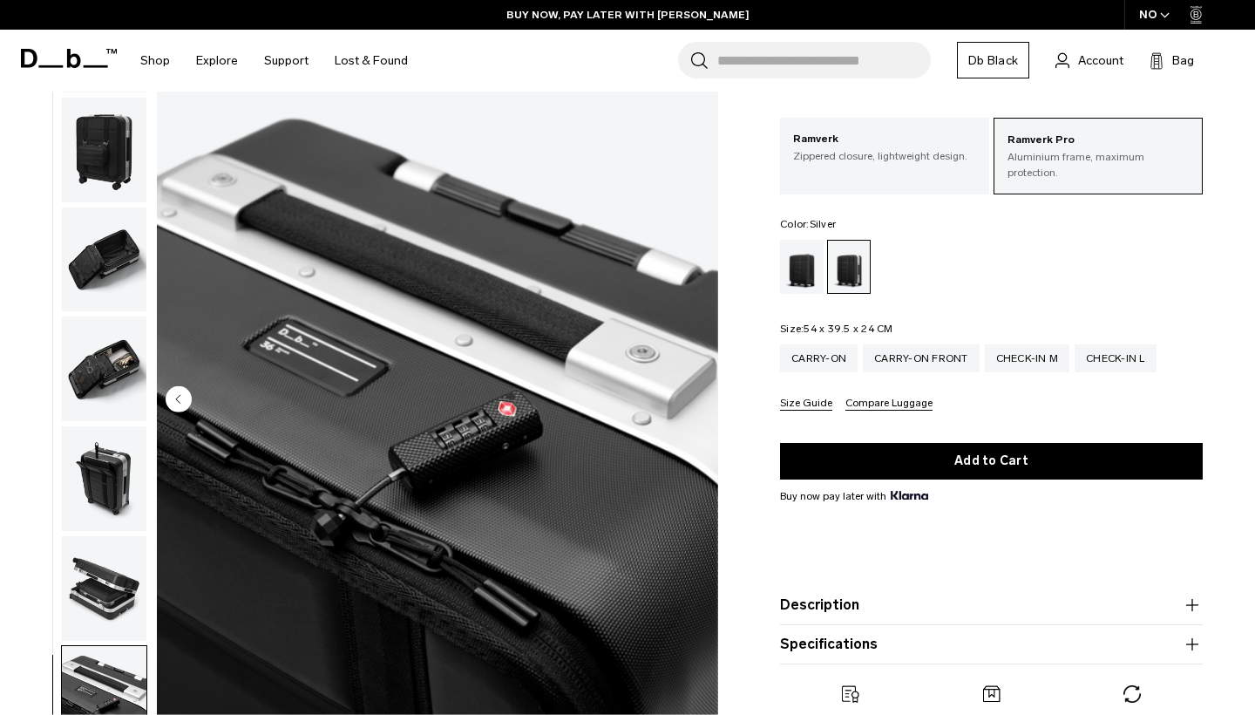
click at [704, 399] on img "11 / 11" at bounding box center [437, 400] width 561 height 701
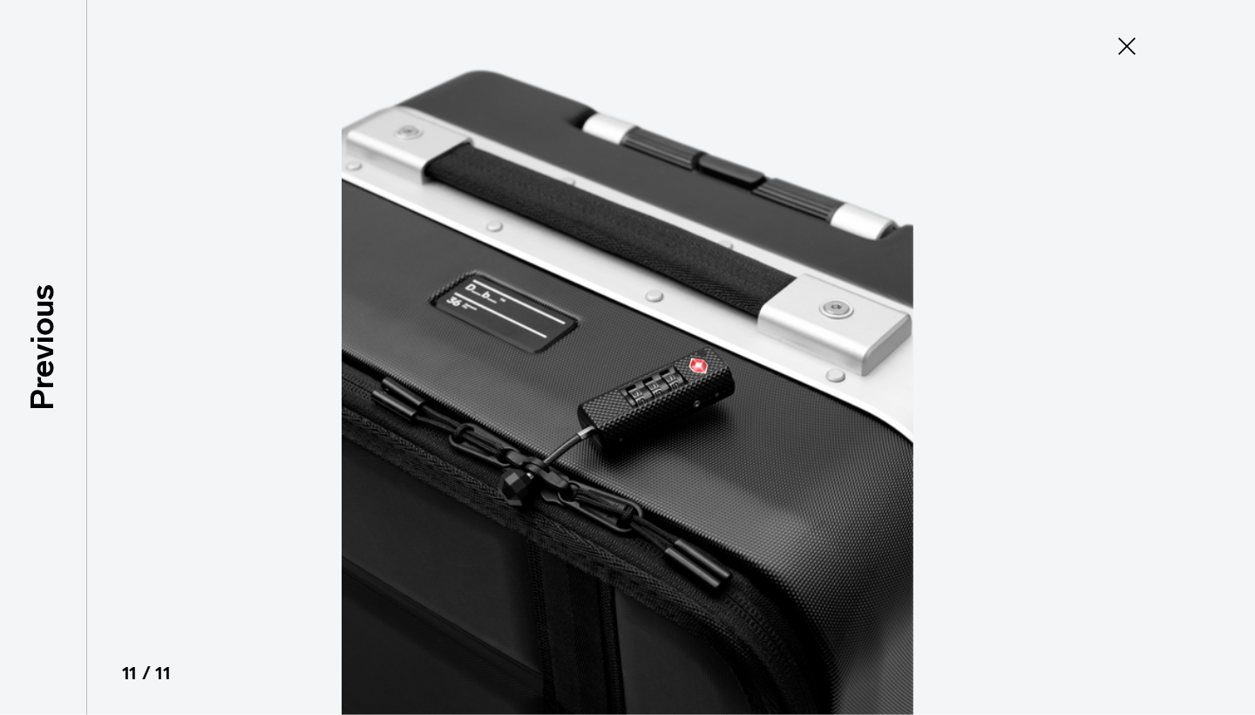
click at [1137, 57] on icon at bounding box center [1127, 46] width 28 height 28
